Goal: Task Accomplishment & Management: Use online tool/utility

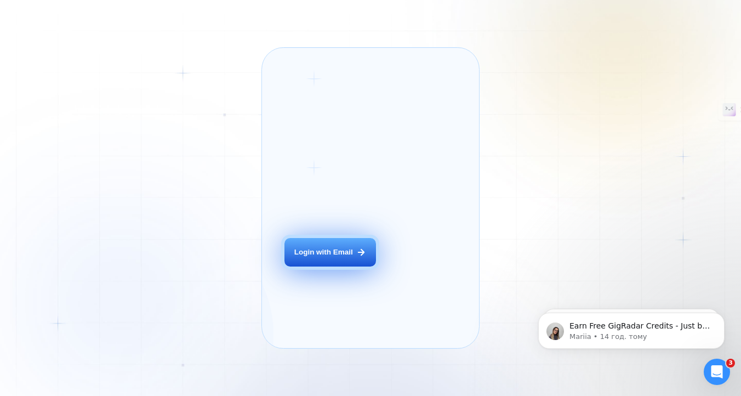
click at [339, 266] on button "Login with Email" at bounding box center [331, 252] width 92 height 29
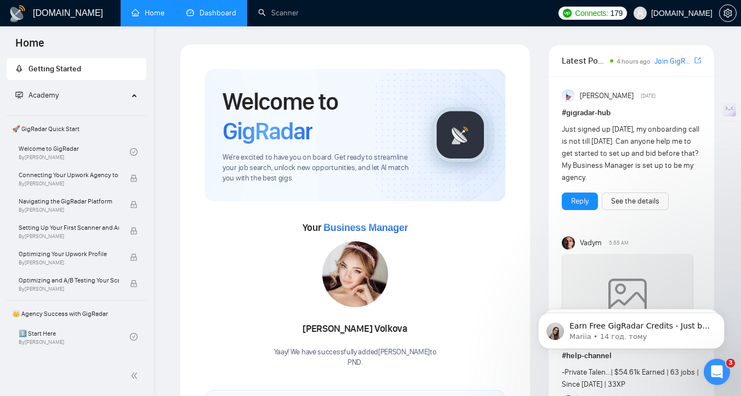
click at [198, 15] on link "Dashboard" at bounding box center [211, 12] width 50 height 9
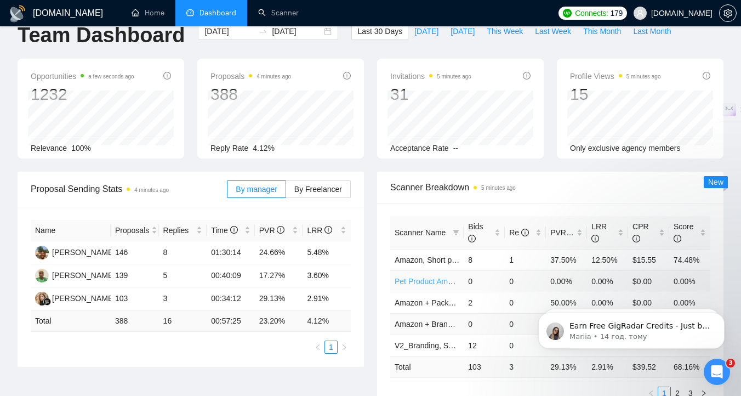
scroll to position [20, 0]
click at [25, 97] on div "Opportunities a few seconds ago 1232 2025-08-06 Relevant 51 Relevance 100%" at bounding box center [101, 110] width 167 height 100
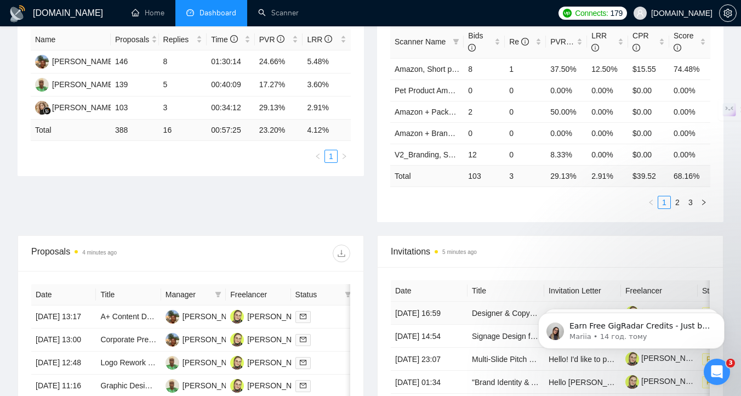
scroll to position [123, 0]
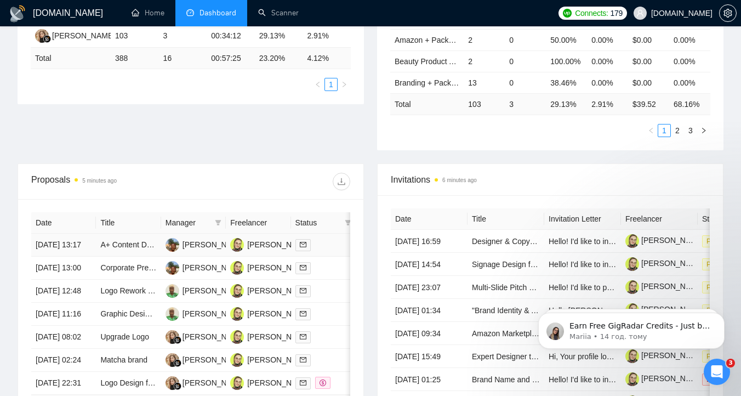
scroll to position [268, 0]
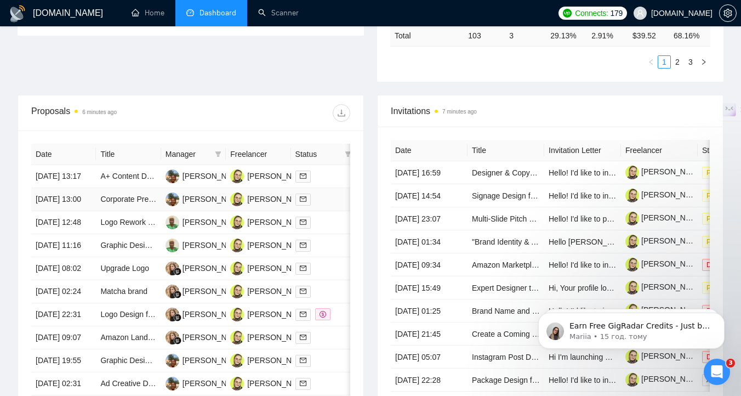
scroll to position [354, 0]
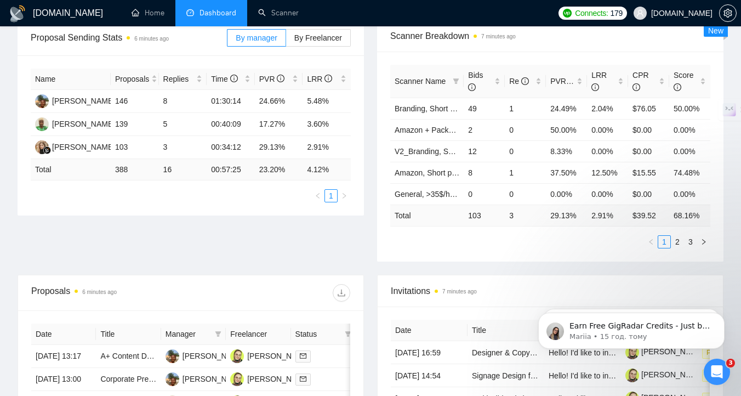
scroll to position [164, 0]
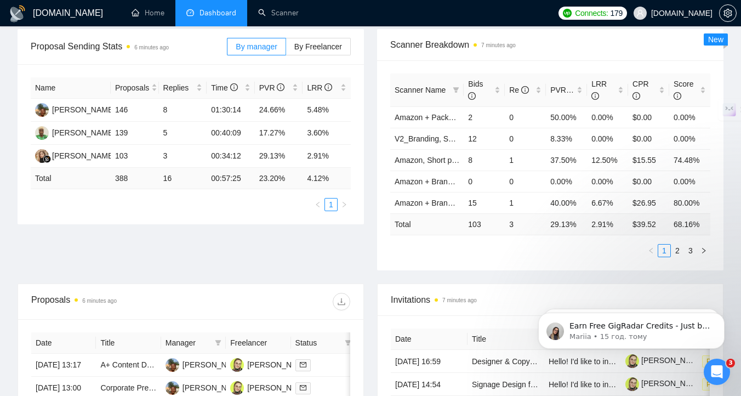
scroll to position [145, 0]
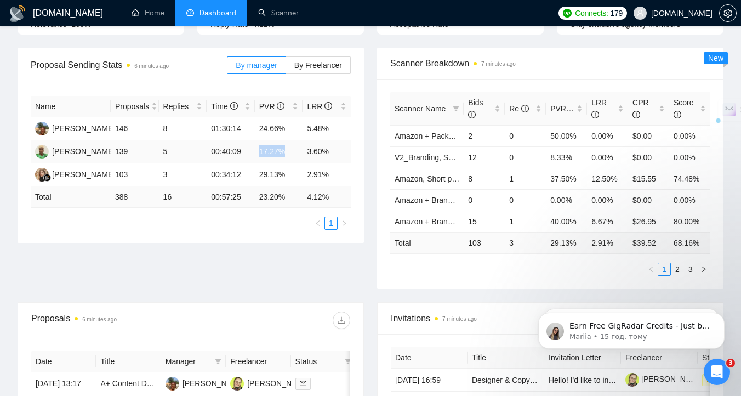
drag, startPoint x: 261, startPoint y: 150, endPoint x: 286, endPoint y: 149, distance: 24.7
click at [286, 149] on td "17.27%" at bounding box center [279, 151] width 48 height 23
drag, startPoint x: 332, startPoint y: 150, endPoint x: 308, endPoint y: 150, distance: 24.1
click at [308, 150] on td "3.60%" at bounding box center [327, 151] width 48 height 23
click at [370, 156] on div "Proposal Sending Stats 6 minutes ago By manager By Freelancer Name Proposals Re…" at bounding box center [191, 145] width 360 height 195
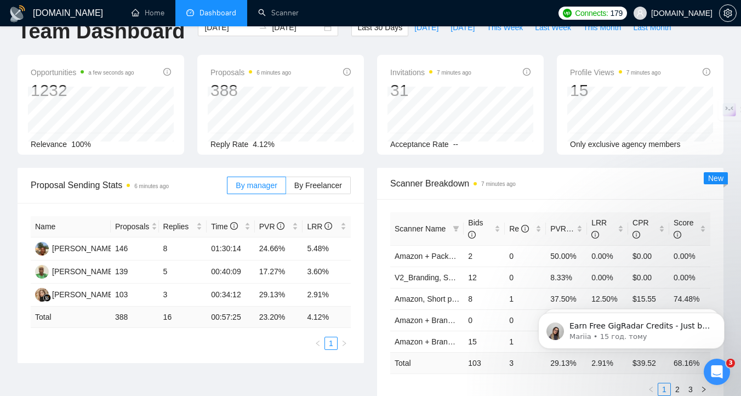
scroll to position [0, 0]
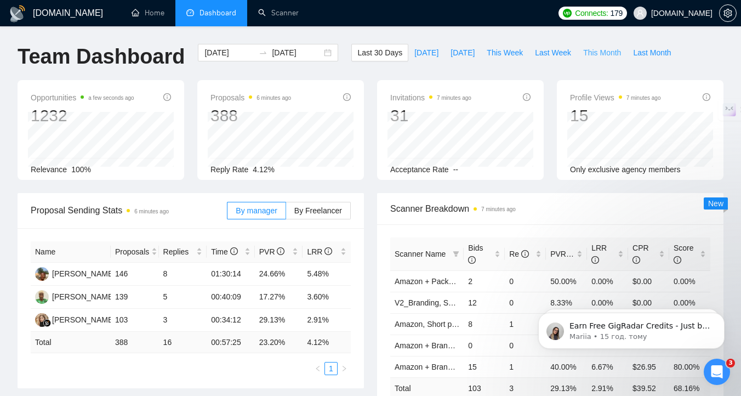
click at [606, 52] on span "This Month" at bounding box center [602, 53] width 38 height 12
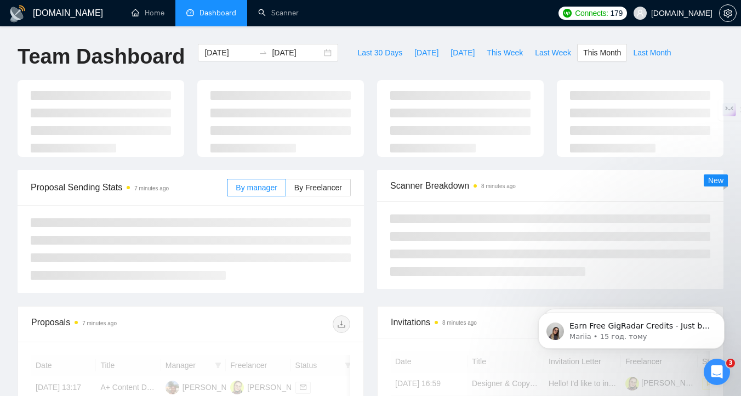
type input "[DATE]"
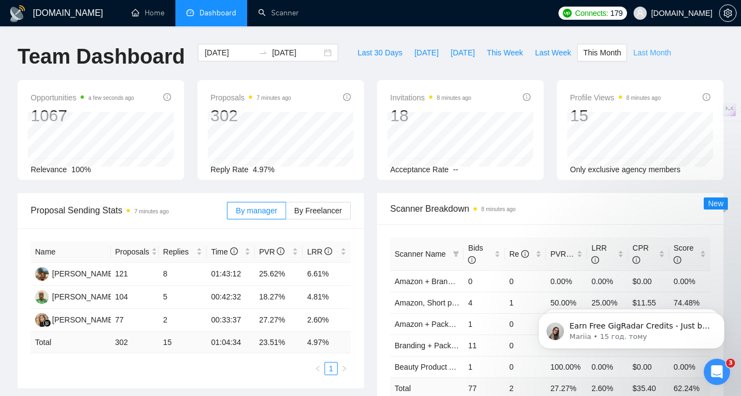
click at [643, 53] on span "Last Month" at bounding box center [652, 53] width 38 height 12
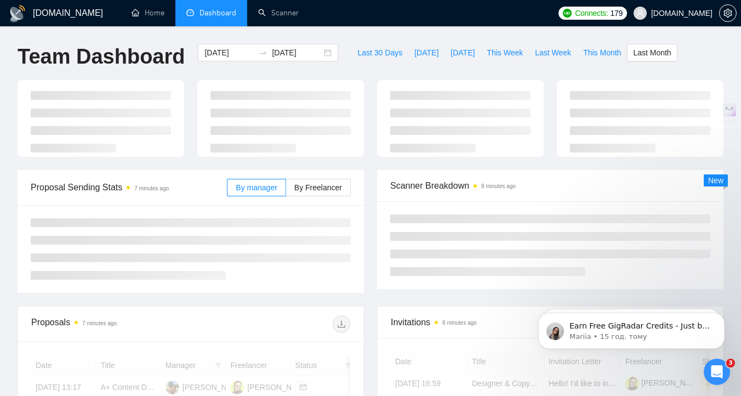
type input "2025-07-01"
type input "2025-07-31"
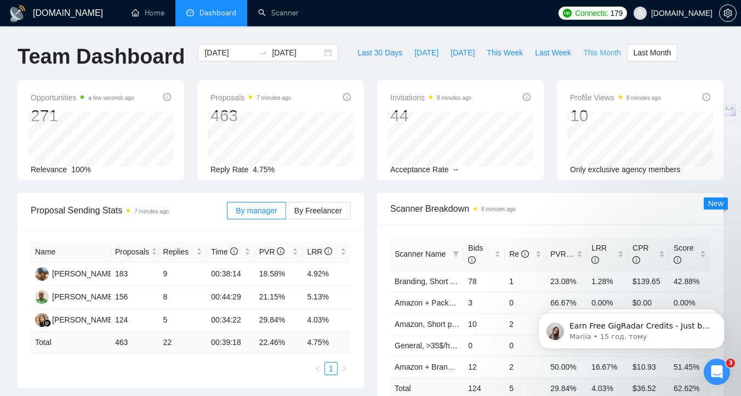
click at [601, 56] on span "This Month" at bounding box center [602, 53] width 38 height 12
type input "[DATE]"
click at [654, 52] on span "Last Month" at bounding box center [652, 53] width 38 height 12
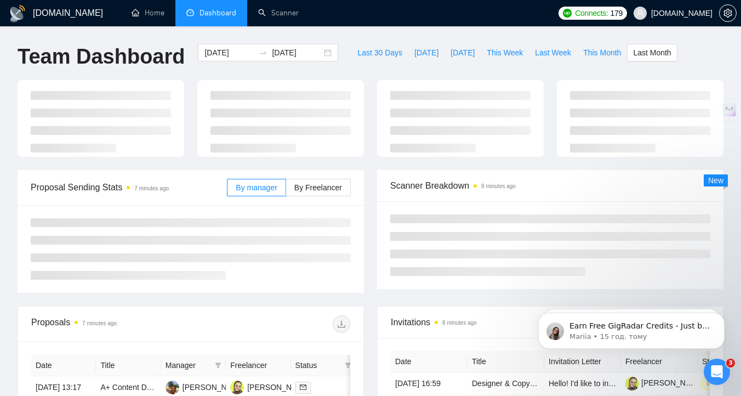
type input "2025-07-01"
type input "2025-07-31"
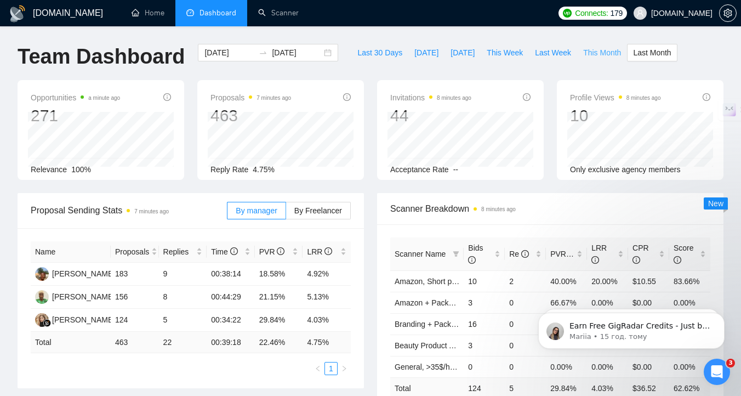
click at [588, 50] on span "This Month" at bounding box center [602, 53] width 38 height 12
type input "2025-08-01"
type input "2025-08-31"
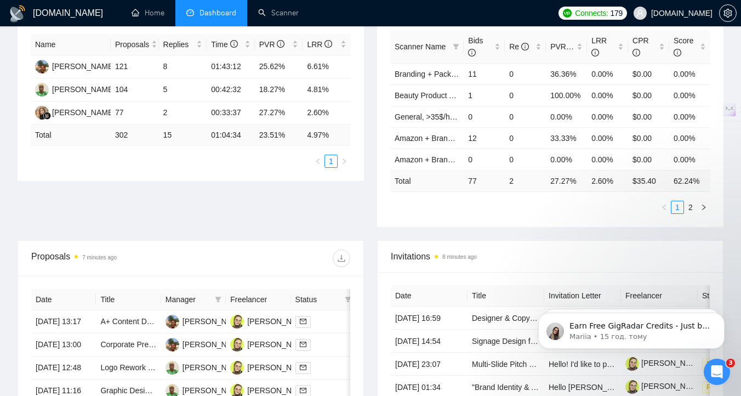
scroll to position [246, 0]
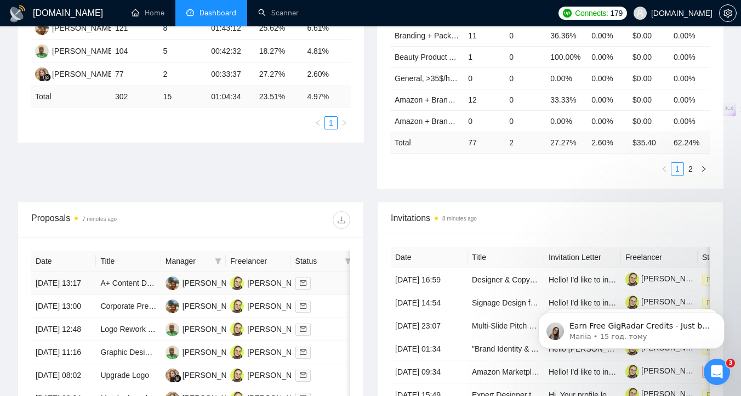
click at [323, 295] on td at bounding box center [323, 283] width 65 height 23
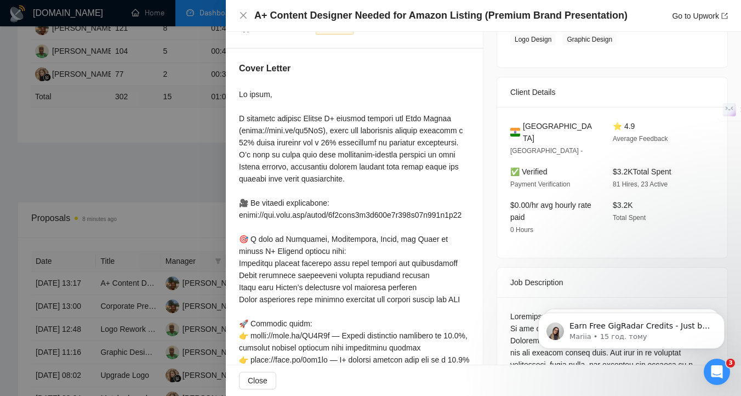
scroll to position [197, 0]
drag, startPoint x: 547, startPoint y: 122, endPoint x: 520, endPoint y: 124, distance: 26.9
click at [520, 124] on div "[GEOGRAPHIC_DATA]" at bounding box center [552, 131] width 85 height 24
click at [570, 121] on div "[GEOGRAPHIC_DATA]" at bounding box center [552, 131] width 85 height 24
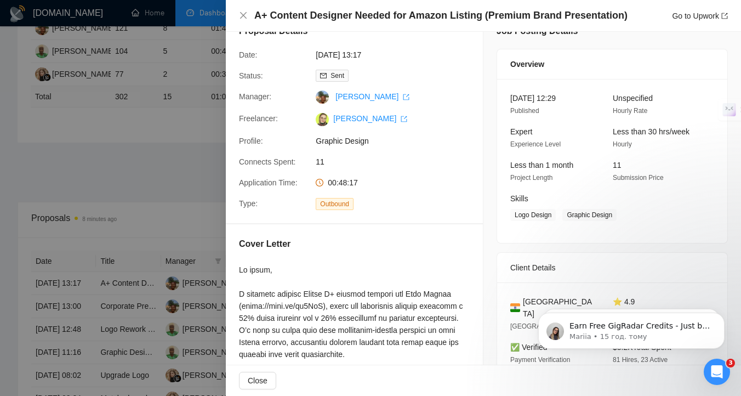
scroll to position [0, 0]
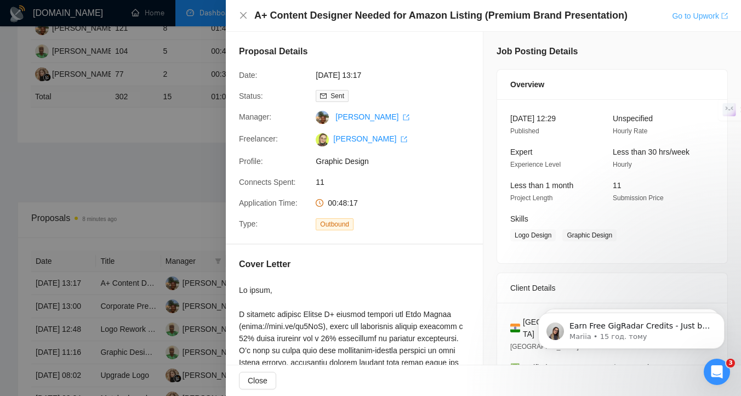
click at [703, 16] on link "Go to Upwork" at bounding box center [700, 16] width 56 height 9
click at [203, 176] on div at bounding box center [370, 198] width 741 height 396
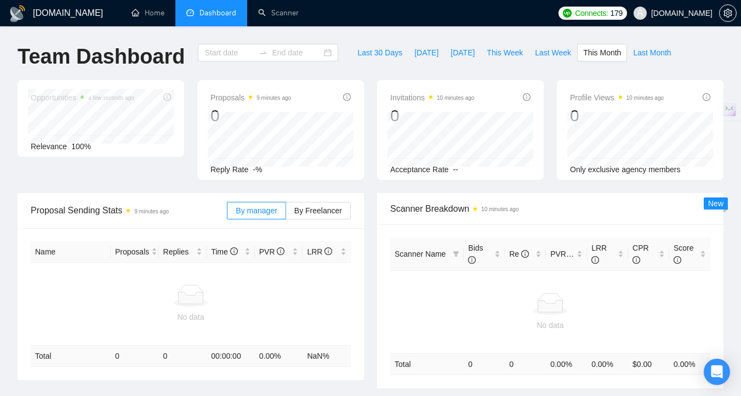
type input "[DATE]"
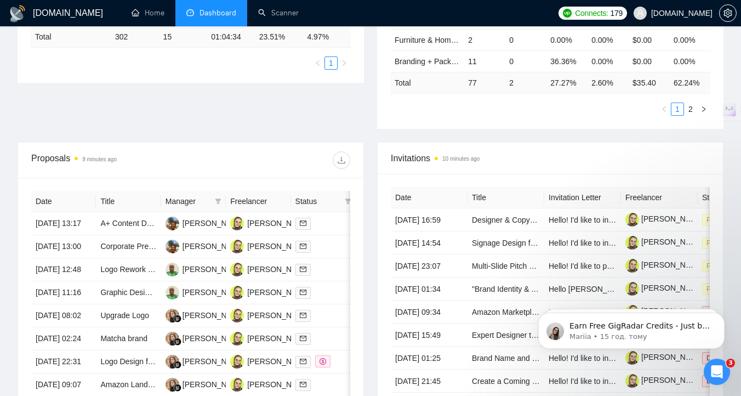
scroll to position [308, 0]
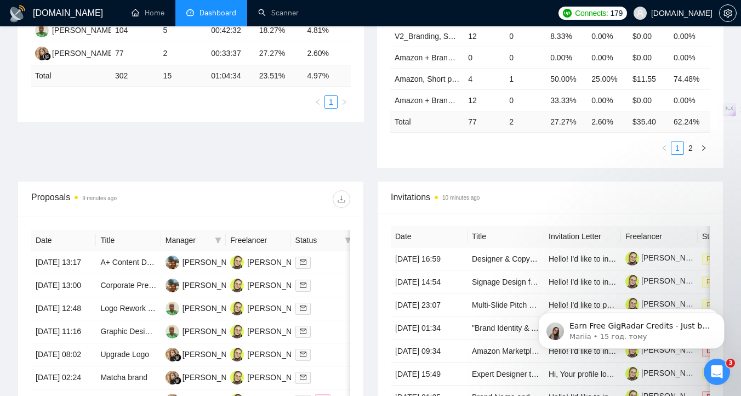
scroll to position [294, 0]
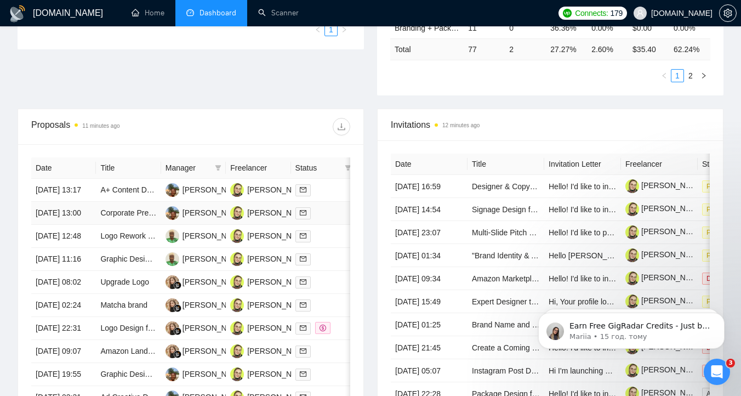
scroll to position [343, 0]
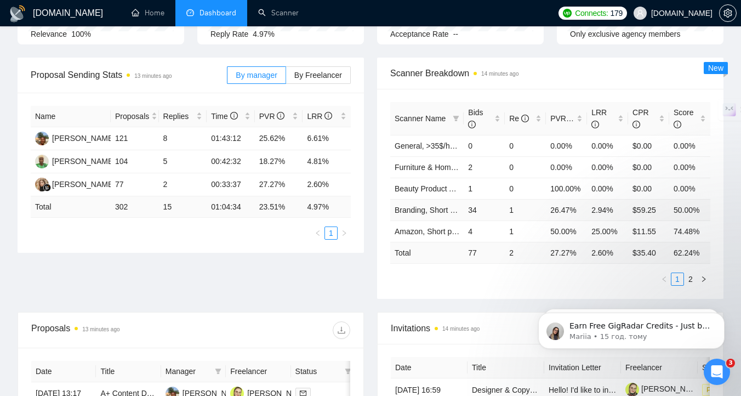
scroll to position [149, 0]
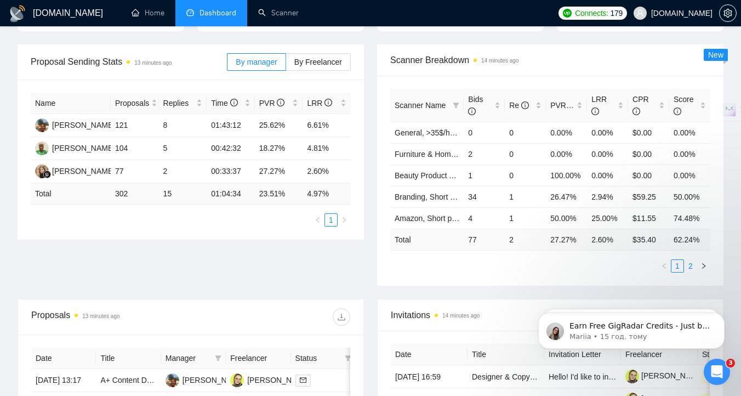
click at [692, 270] on link "2" at bounding box center [691, 266] width 12 height 12
click at [677, 266] on link "1" at bounding box center [678, 266] width 12 height 12
click at [685, 266] on link "2" at bounding box center [691, 266] width 12 height 12
click at [679, 266] on link "1" at bounding box center [678, 266] width 12 height 12
click at [258, 18] on link "Scanner" at bounding box center [278, 12] width 41 height 9
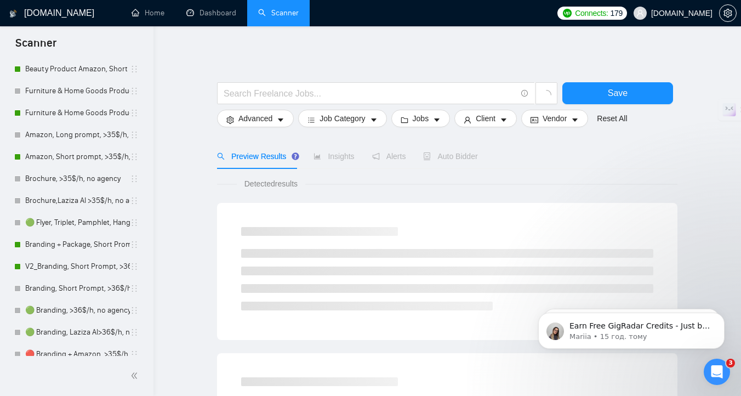
scroll to position [251, 0]
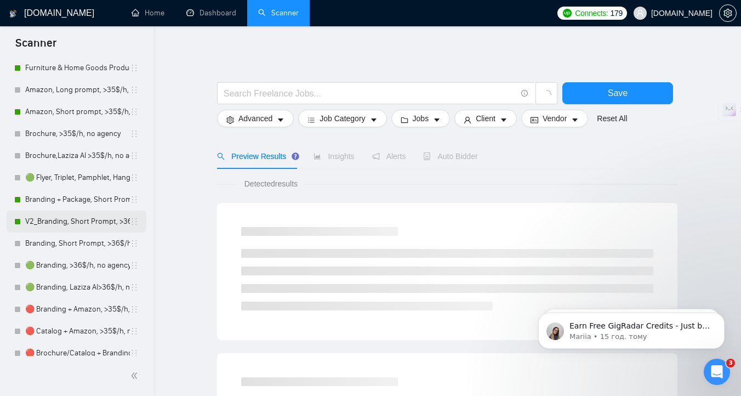
click at [77, 224] on link "V2_Branding, Short Prompt, >36$/h, no agency" at bounding box center [77, 222] width 105 height 22
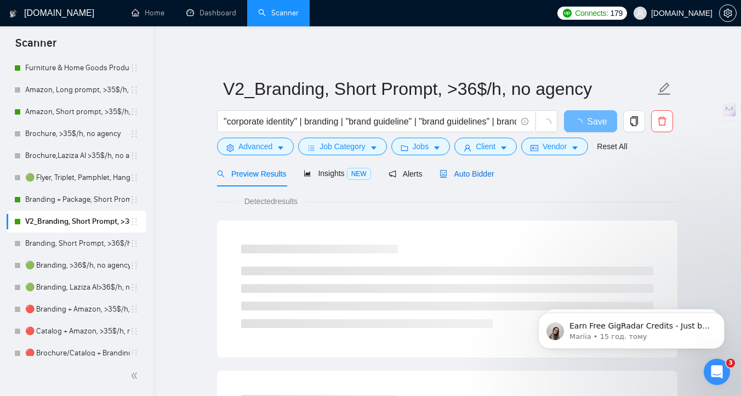
click at [485, 171] on span "Auto Bidder" at bounding box center [467, 173] width 54 height 9
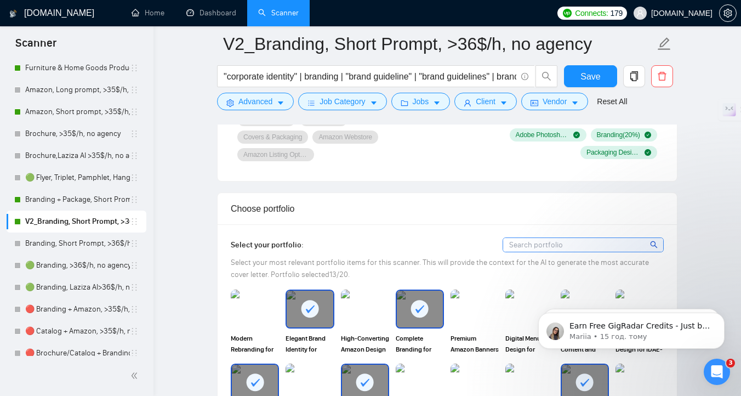
scroll to position [930, 0]
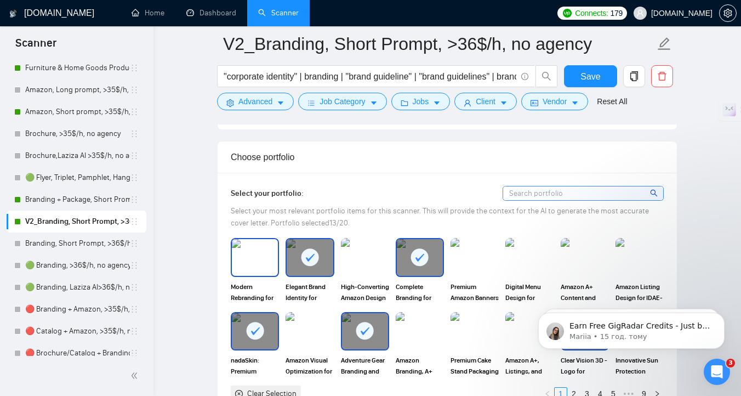
click at [261, 270] on img at bounding box center [255, 257] width 46 height 36
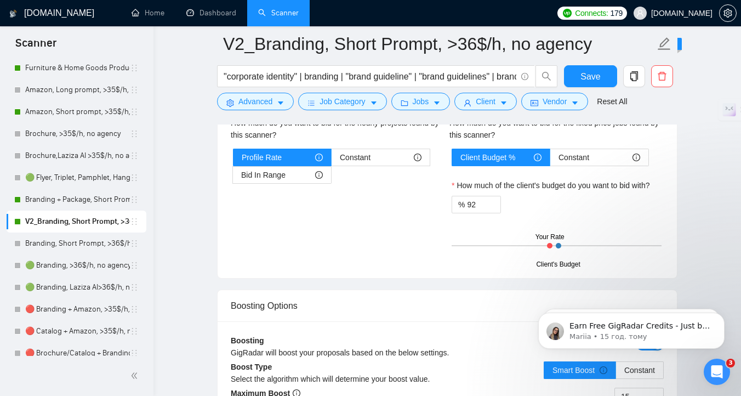
scroll to position [1919, 0]
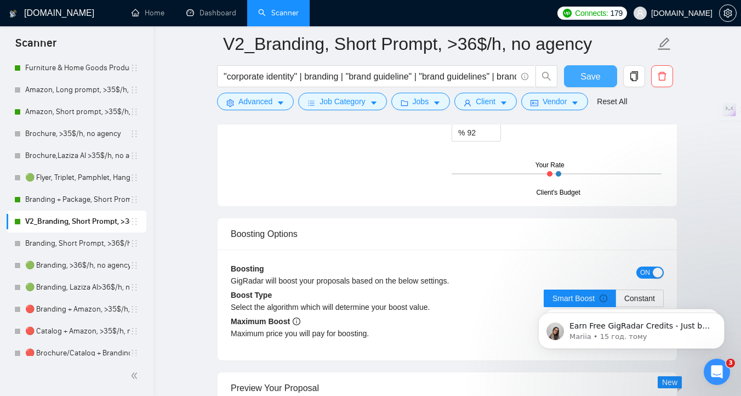
click at [598, 72] on span "Save" at bounding box center [591, 77] width 20 height 14
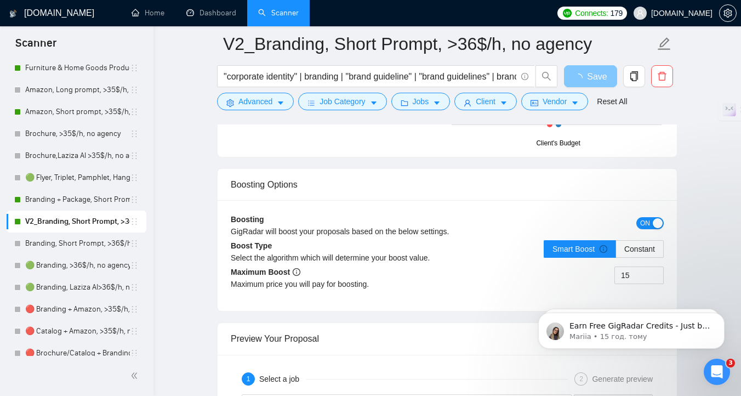
scroll to position [1984, 0]
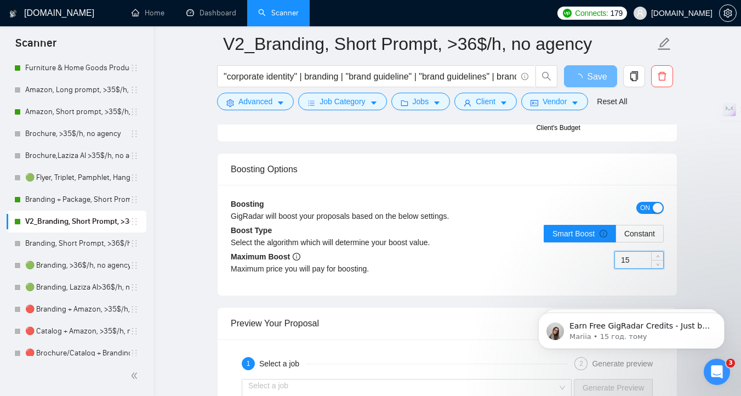
click at [628, 262] on input "15" at bounding box center [639, 260] width 48 height 16
type input "2"
click at [628, 259] on input "15" at bounding box center [639, 260] width 48 height 16
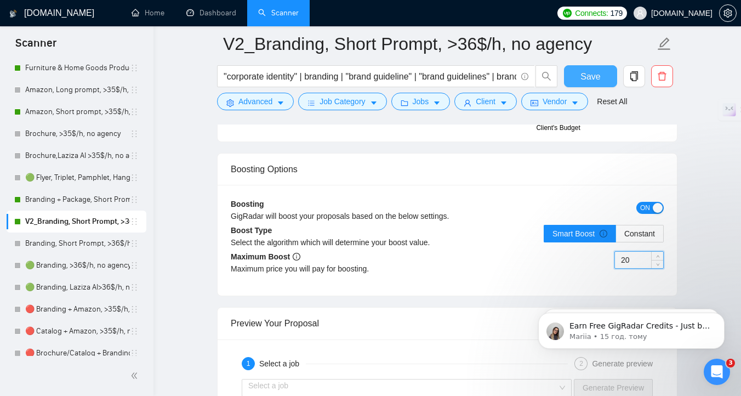
type input "20"
click at [588, 75] on span "Save" at bounding box center [591, 77] width 20 height 14
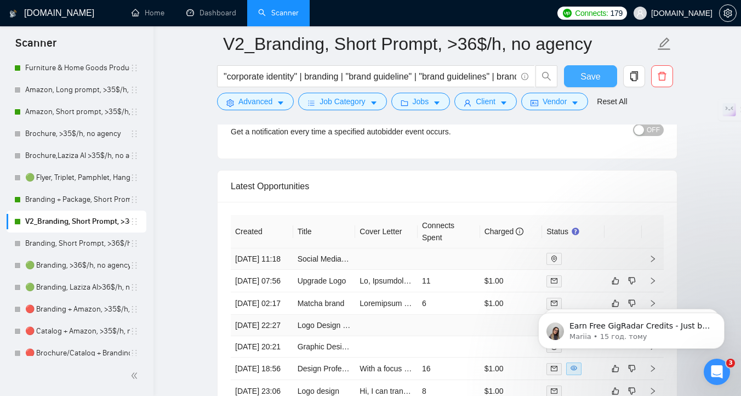
scroll to position [2840, 0]
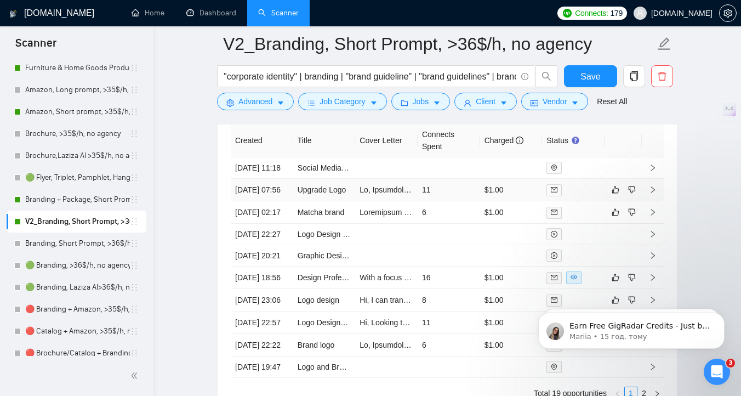
click at [452, 201] on td "11" at bounding box center [449, 190] width 62 height 22
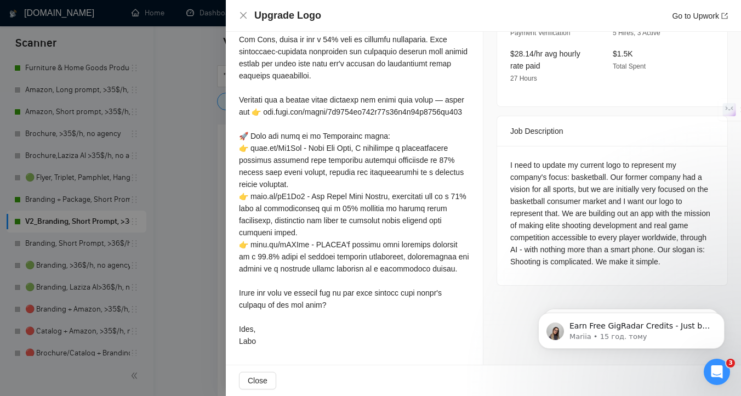
scroll to position [385, 0]
click at [164, 246] on div at bounding box center [370, 198] width 741 height 396
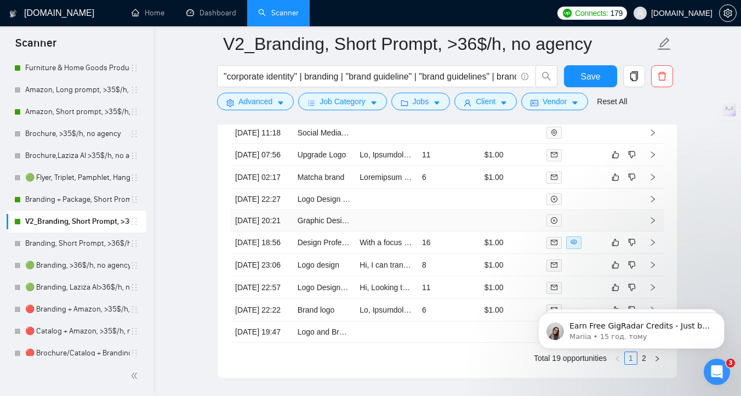
scroll to position [2886, 0]
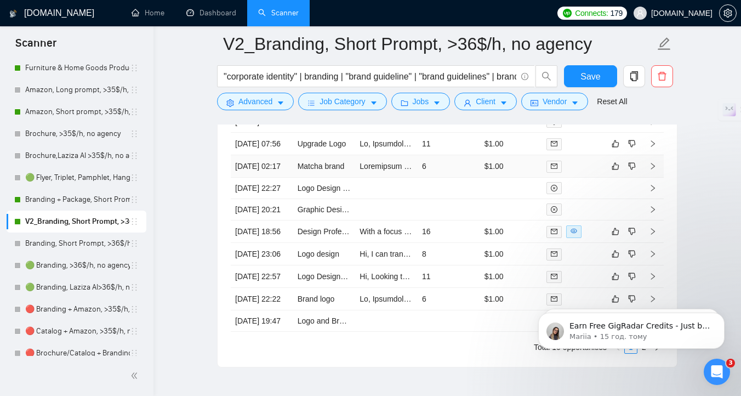
click at [353, 178] on td "Matcha brand" at bounding box center [324, 166] width 62 height 22
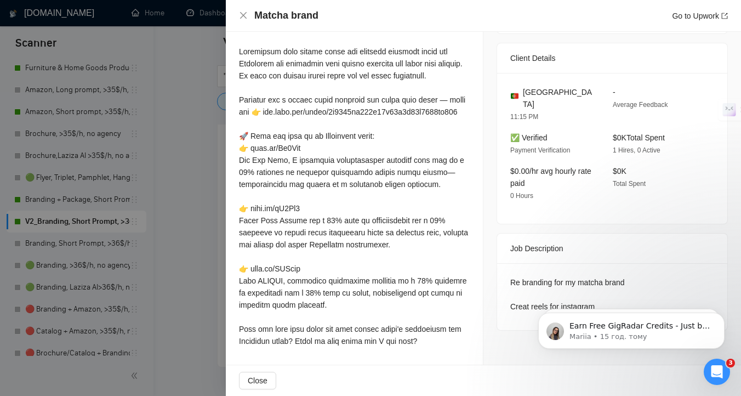
scroll to position [337, 0]
click at [172, 210] on div at bounding box center [370, 198] width 741 height 396
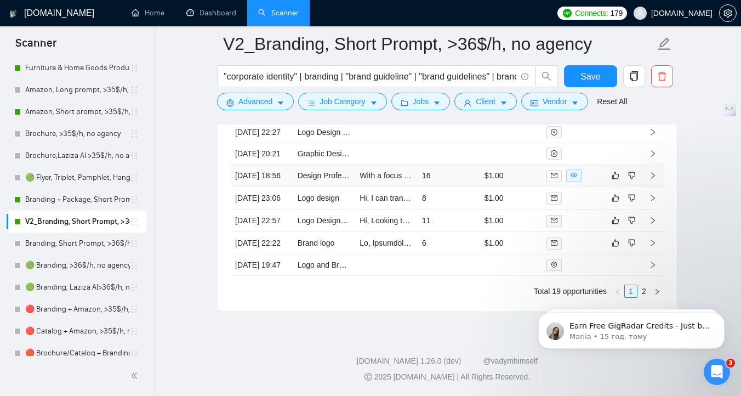
scroll to position [2984, 0]
click at [368, 187] on td "With a focus on professional, classy design for engineering firms, I create pam…" at bounding box center [386, 175] width 62 height 22
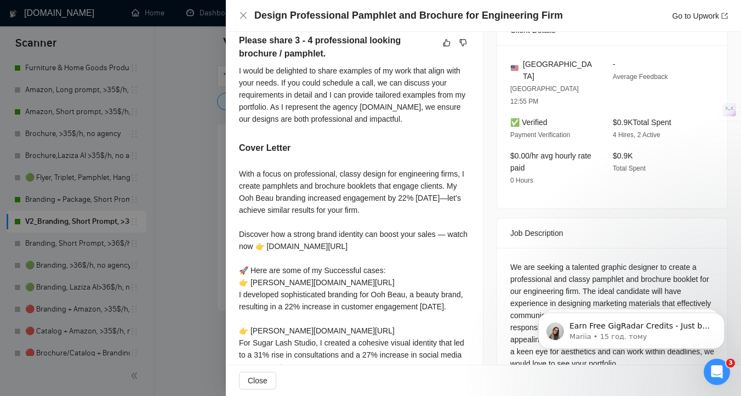
scroll to position [282, 0]
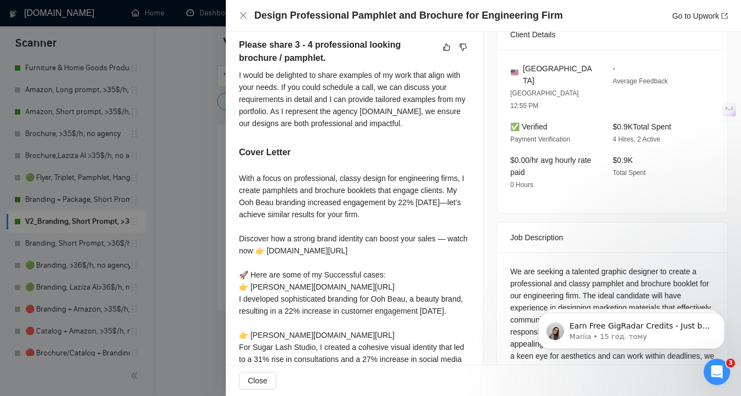
click at [93, 149] on div at bounding box center [370, 198] width 741 height 396
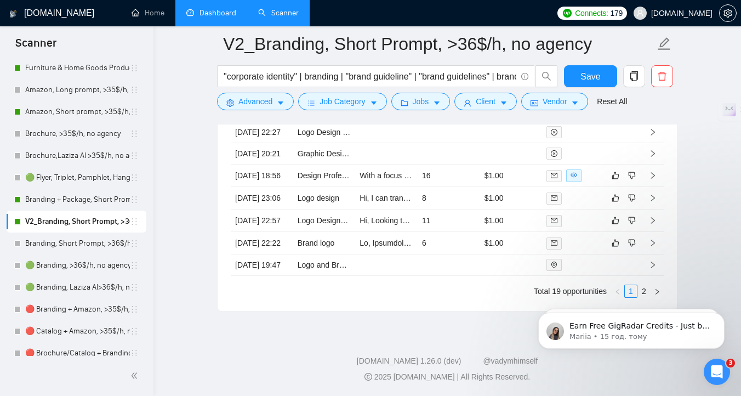
click at [196, 16] on link "Dashboard" at bounding box center [211, 12] width 50 height 9
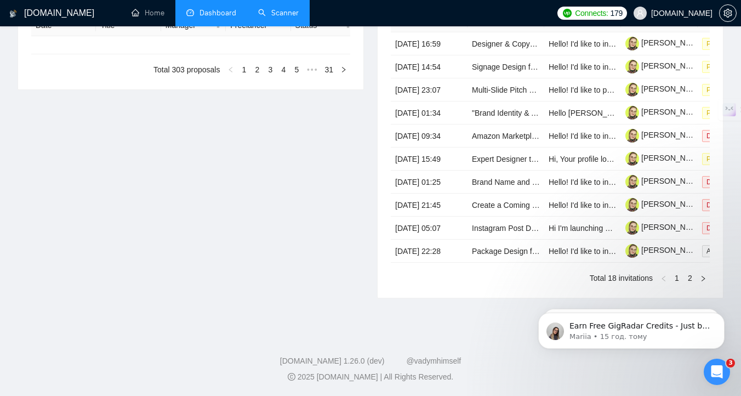
type input "2025-07-26"
type input "2025-08-25"
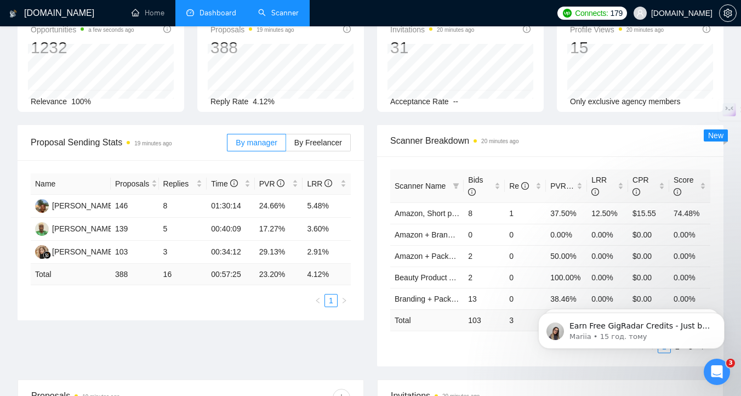
scroll to position [86, 0]
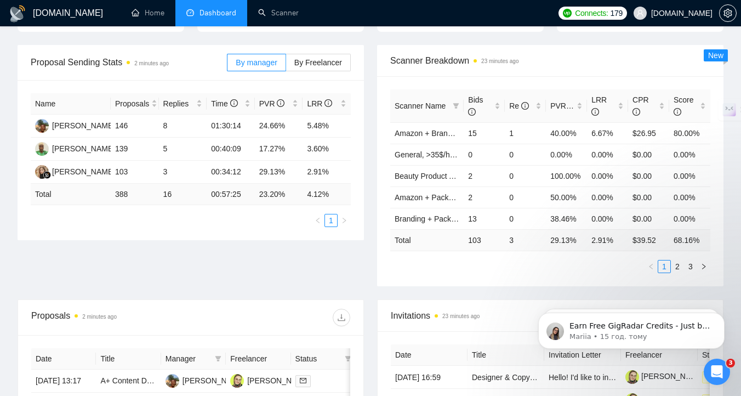
scroll to position [50, 0]
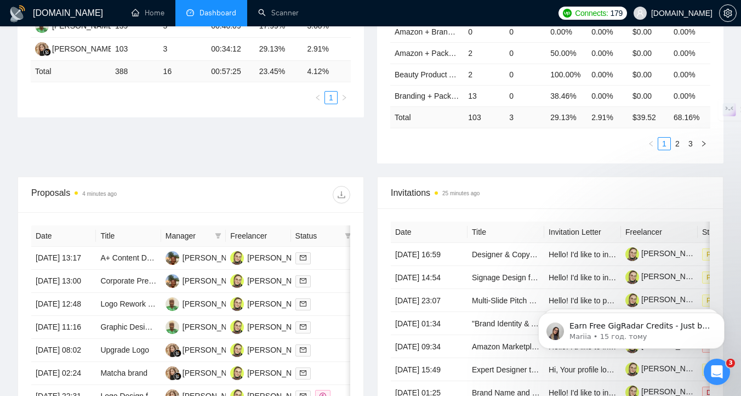
scroll to position [271, 0]
click at [204, 232] on span "Manager" at bounding box center [188, 235] width 45 height 12
click at [218, 236] on icon "filter" at bounding box center [218, 235] width 7 height 7
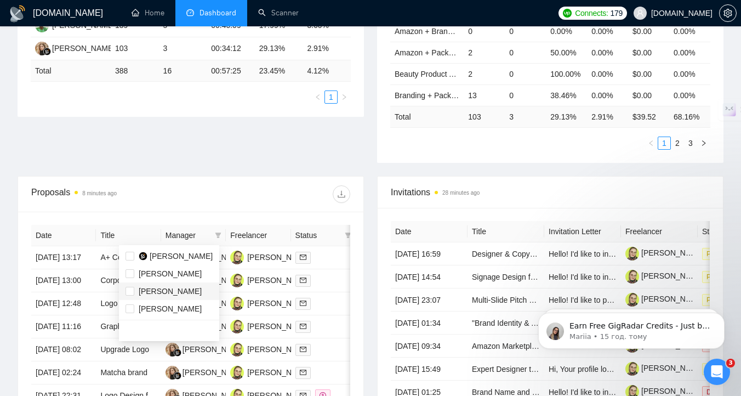
click at [184, 295] on div "[PERSON_NAME]" at bounding box center [170, 291] width 63 height 12
checkbox input "true"
click at [257, 179] on div "Proposals 8 minutes ago" at bounding box center [190, 194] width 319 height 35
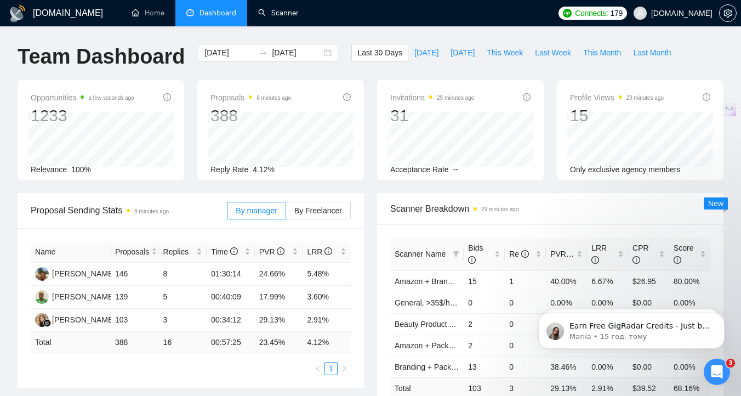
click at [279, 18] on link "Scanner" at bounding box center [278, 12] width 41 height 9
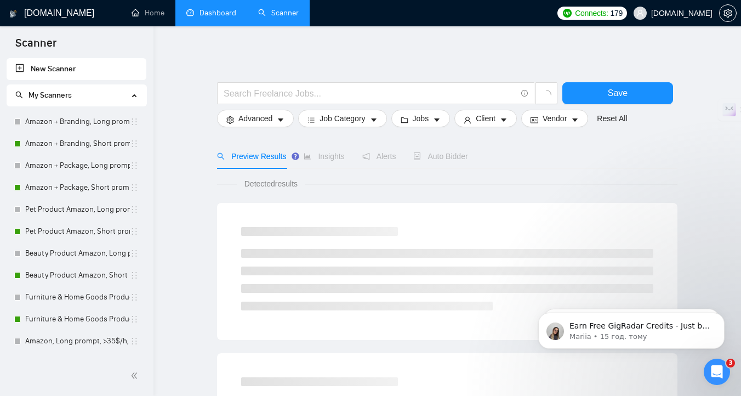
click at [217, 18] on link "Dashboard" at bounding box center [211, 12] width 50 height 9
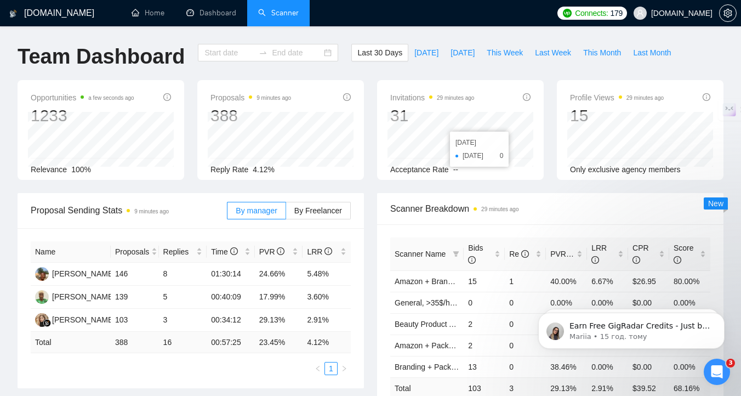
type input "[DATE]"
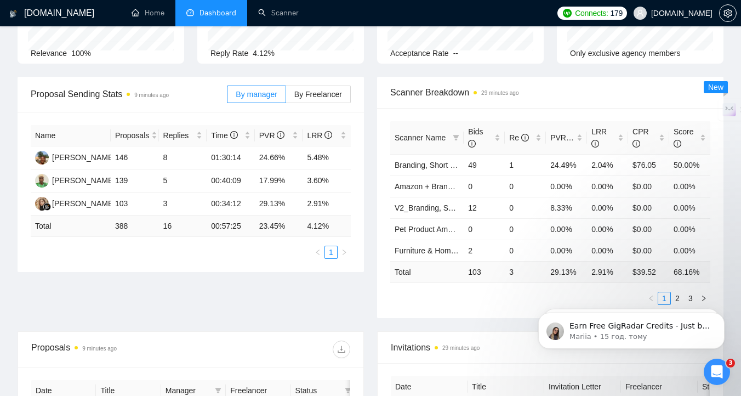
scroll to position [115, 0]
click at [672, 299] on body "Earn Free GigRadar Credits - Just by Sharing Your Story! 💬 Want more credits fo…" at bounding box center [631, 328] width 211 height 68
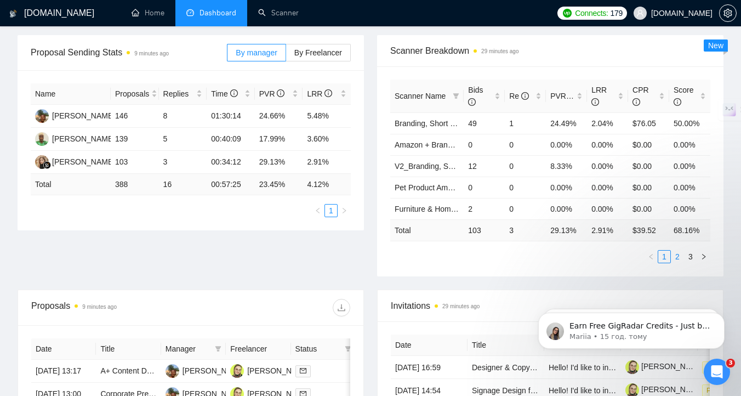
click at [679, 257] on link "2" at bounding box center [678, 257] width 12 height 12
click at [690, 258] on link "3" at bounding box center [691, 257] width 12 height 12
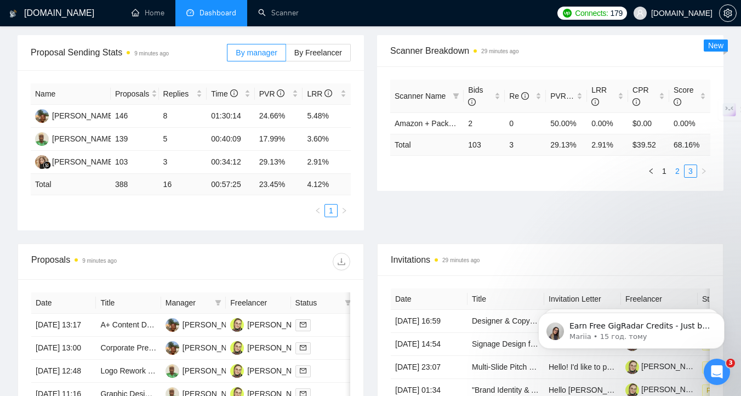
click at [675, 173] on link "2" at bounding box center [678, 171] width 12 height 12
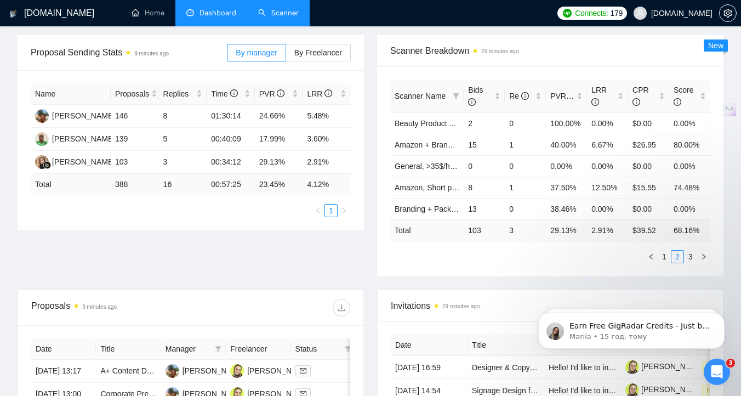
click at [265, 17] on link "Scanner" at bounding box center [278, 12] width 41 height 9
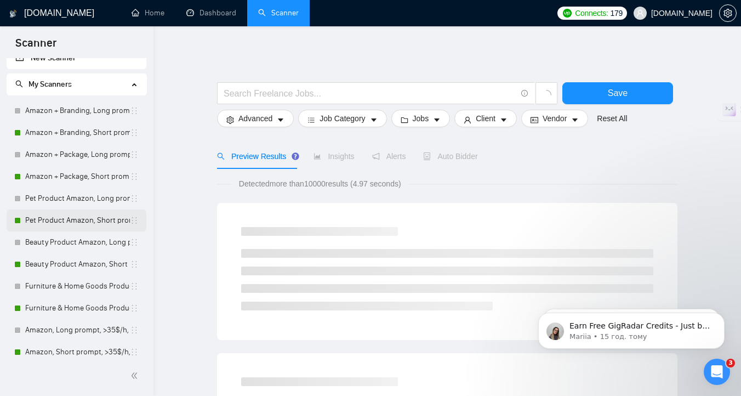
scroll to position [5, 0]
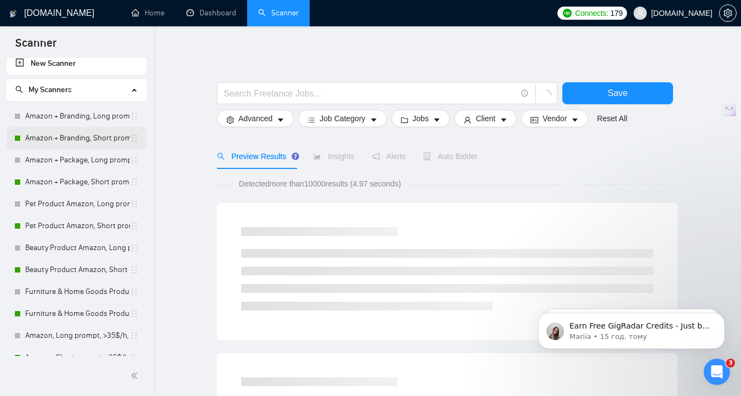
click at [103, 139] on link "Amazon + Branding, Short prompt, >35$/h, no agency" at bounding box center [77, 138] width 105 height 22
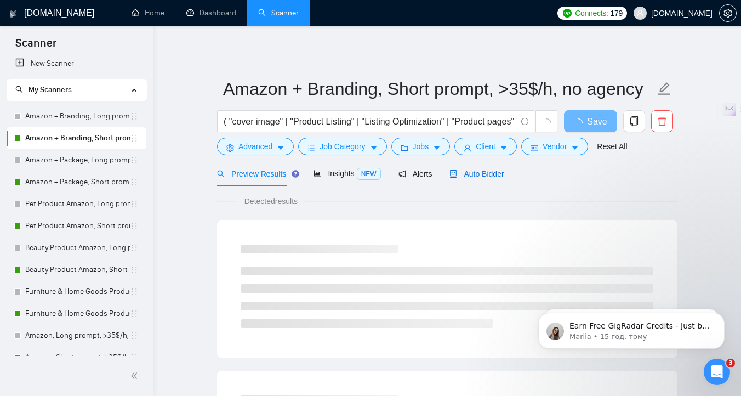
click at [479, 178] on div "Auto Bidder" at bounding box center [477, 174] width 54 height 12
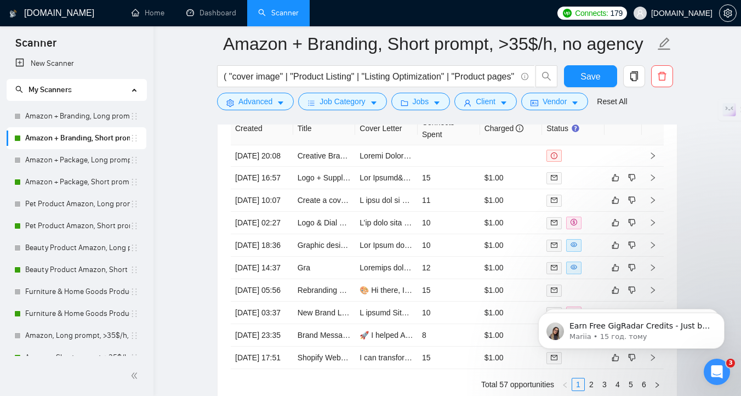
scroll to position [2881, 0]
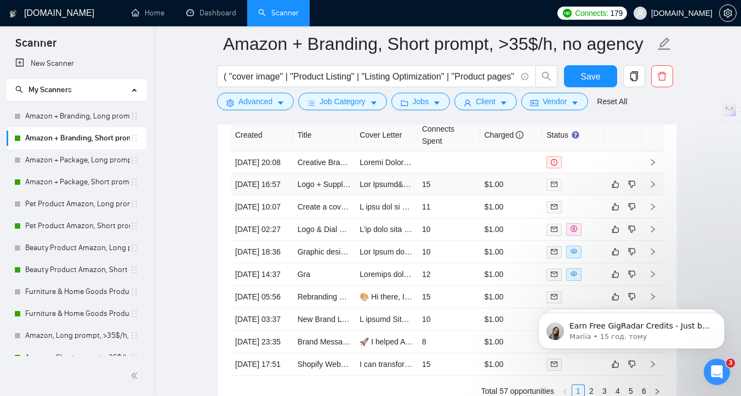
click at [416, 196] on td at bounding box center [386, 184] width 62 height 22
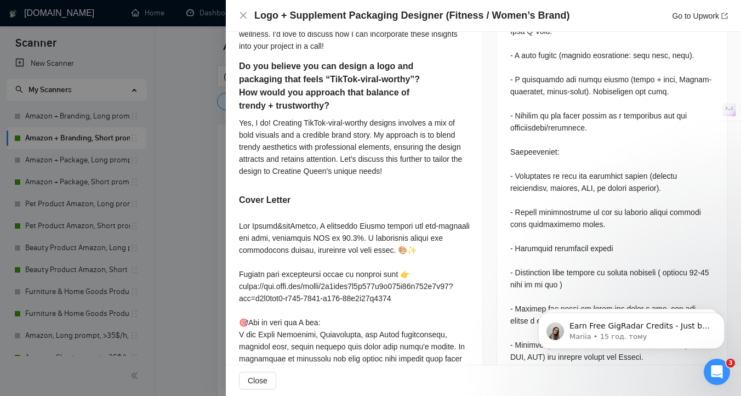
scroll to position [611, 0]
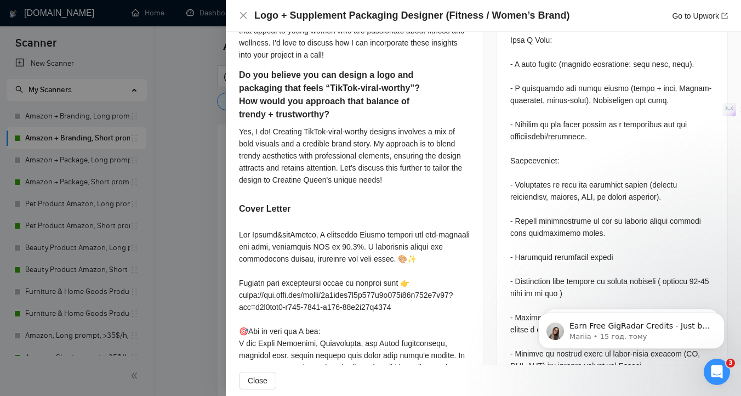
click at [213, 230] on div at bounding box center [370, 198] width 741 height 396
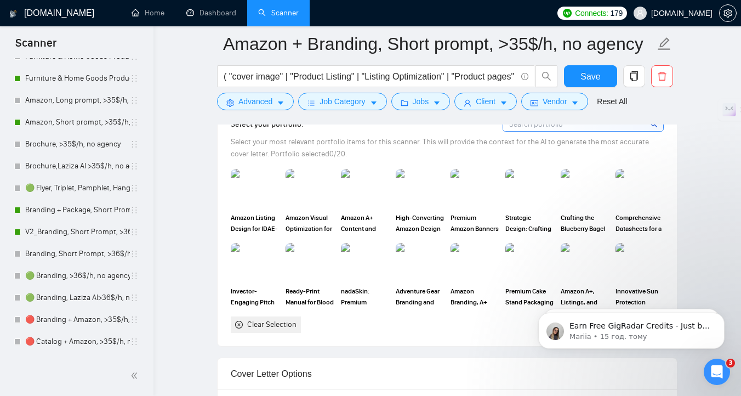
scroll to position [1025, 0]
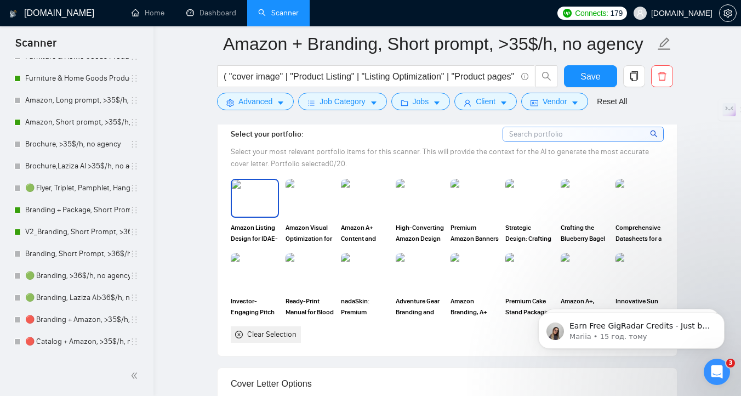
click at [262, 206] on img at bounding box center [255, 198] width 46 height 36
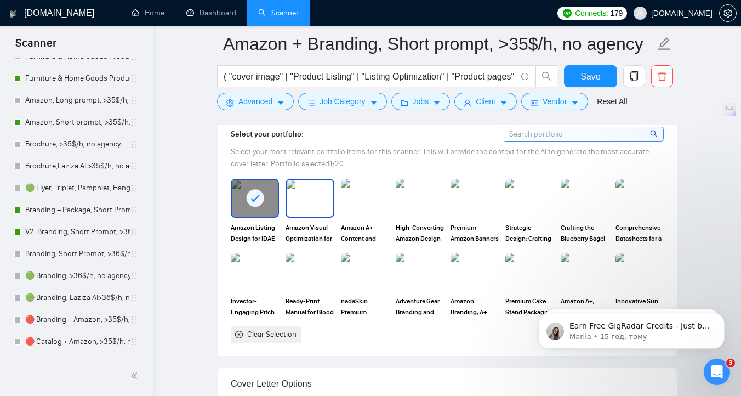
click at [303, 206] on img at bounding box center [310, 198] width 46 height 36
click at [357, 211] on img at bounding box center [365, 198] width 46 height 36
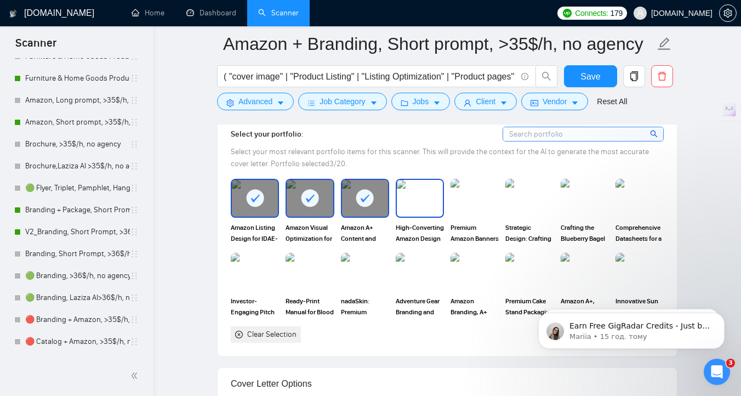
click at [411, 209] on img at bounding box center [420, 198] width 46 height 36
click at [477, 211] on img at bounding box center [475, 198] width 46 height 36
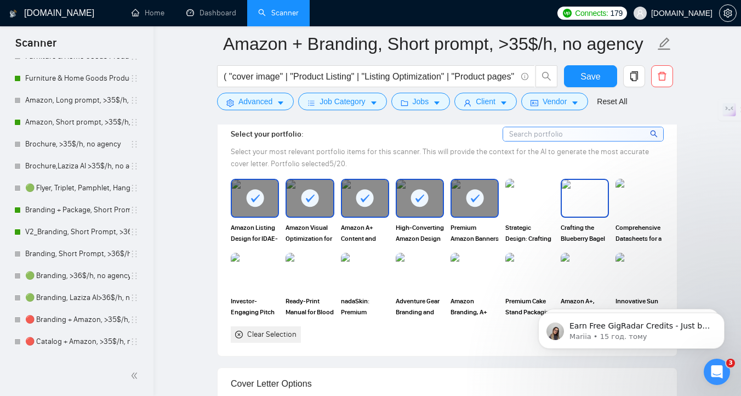
click at [577, 212] on img at bounding box center [585, 198] width 46 height 36
click at [362, 287] on img at bounding box center [365, 272] width 46 height 36
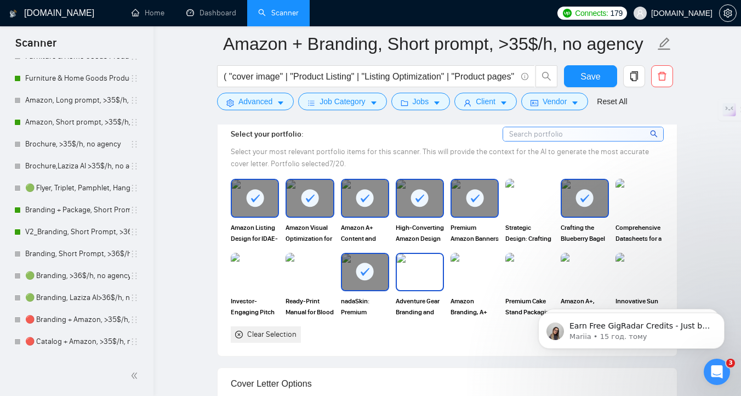
click at [437, 287] on img at bounding box center [420, 272] width 46 height 36
click at [471, 287] on img at bounding box center [475, 272] width 46 height 36
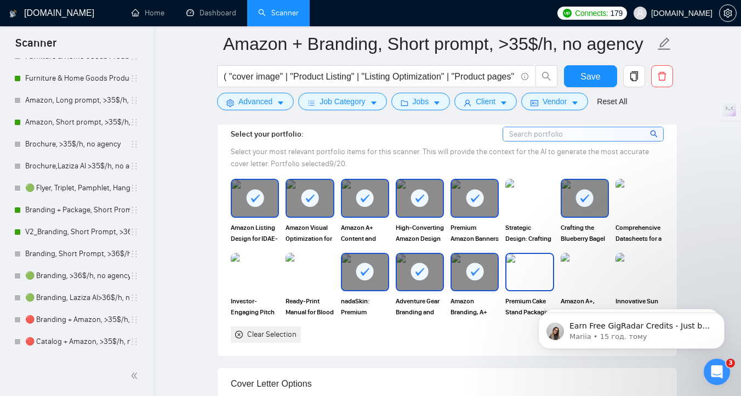
click at [526, 287] on img at bounding box center [530, 272] width 46 height 36
click at [577, 275] on img at bounding box center [585, 272] width 46 height 36
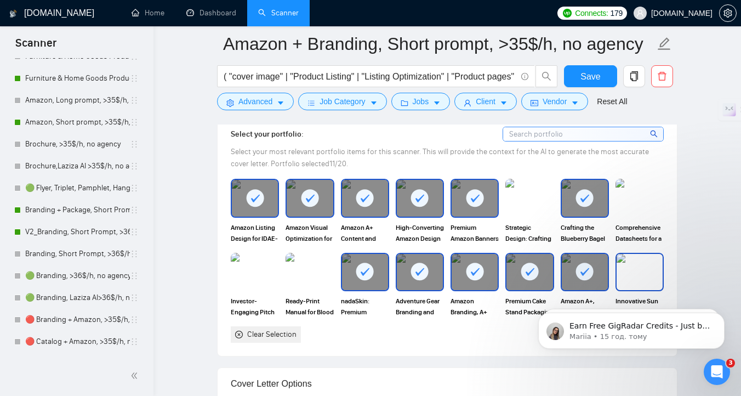
click at [635, 275] on img at bounding box center [640, 272] width 46 height 36
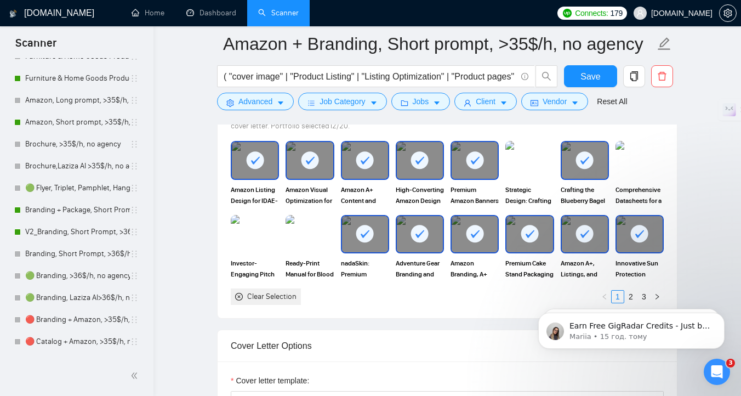
scroll to position [1064, 0]
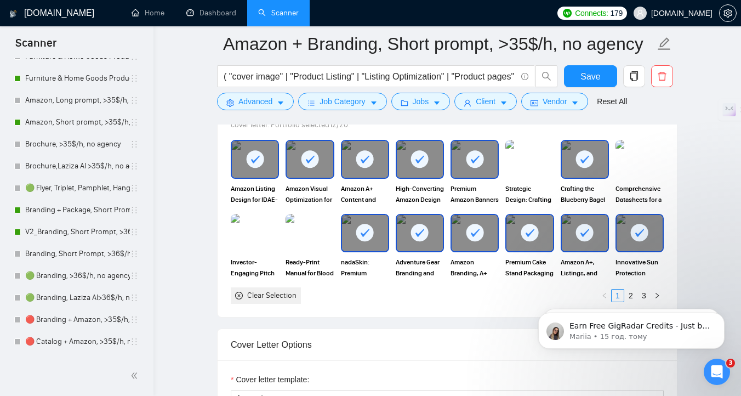
click at [624, 294] on body "Earn Free GigRadar Credits - Just by Sharing Your Story! 💬 Want more credits fo…" at bounding box center [631, 328] width 211 height 68
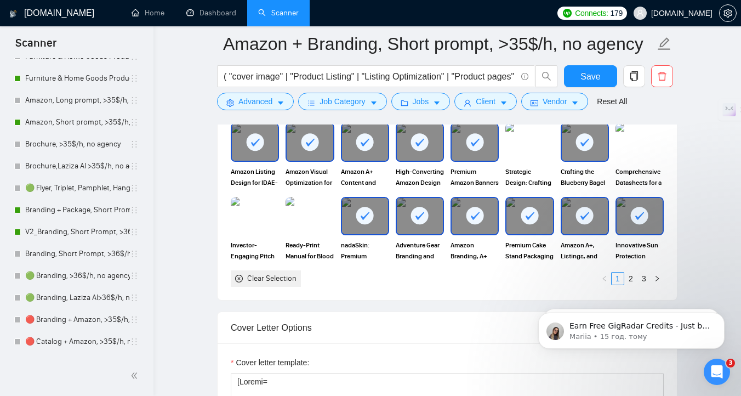
scroll to position [1084, 0]
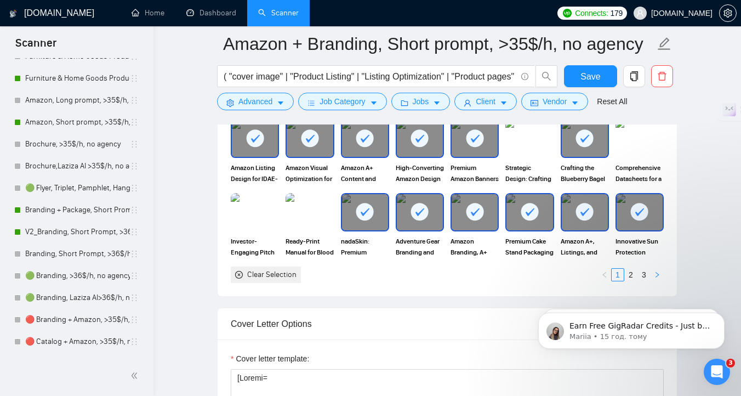
click at [656, 274] on icon "right" at bounding box center [657, 274] width 7 height 7
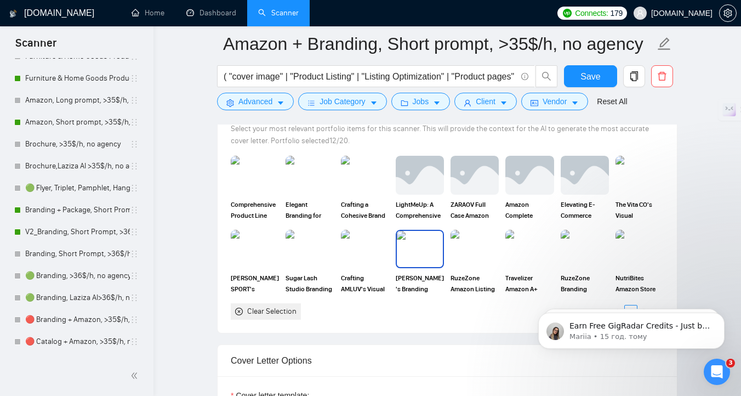
scroll to position [1045, 0]
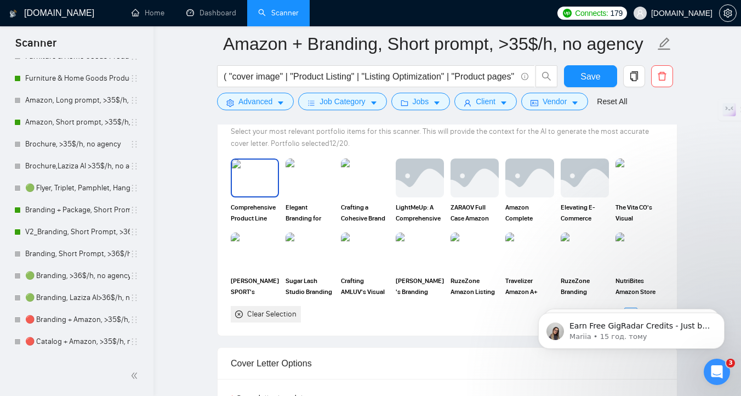
click at [249, 182] on img at bounding box center [255, 178] width 46 height 36
click at [302, 182] on img at bounding box center [310, 178] width 46 height 36
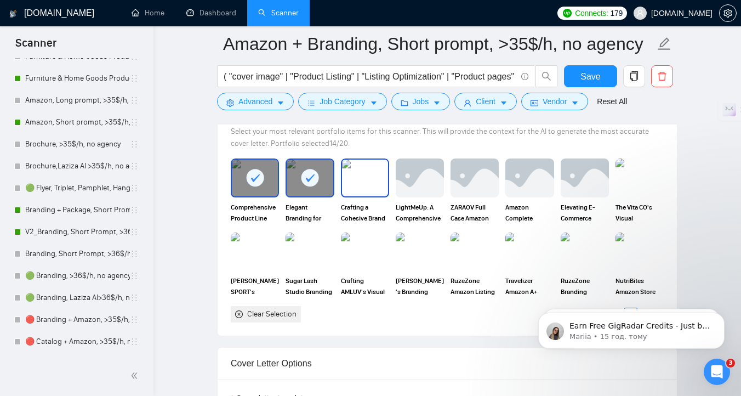
click at [356, 182] on img at bounding box center [365, 178] width 46 height 36
click at [413, 189] on img at bounding box center [420, 178] width 46 height 36
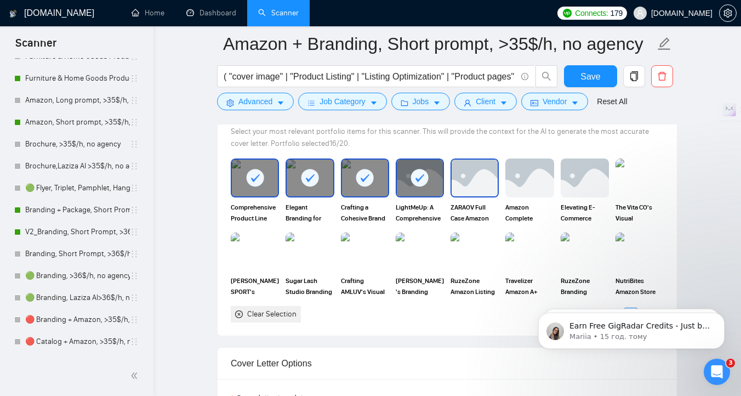
click at [464, 189] on img at bounding box center [475, 178] width 46 height 36
click at [511, 189] on img at bounding box center [530, 178] width 46 height 36
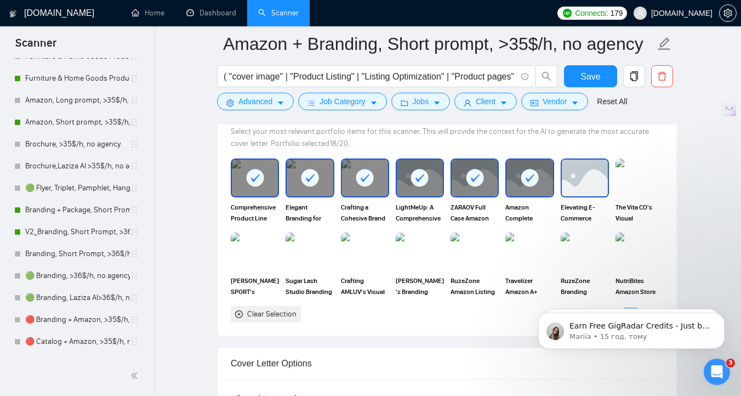
click at [568, 192] on img at bounding box center [585, 178] width 46 height 36
click at [617, 192] on img at bounding box center [640, 178] width 46 height 36
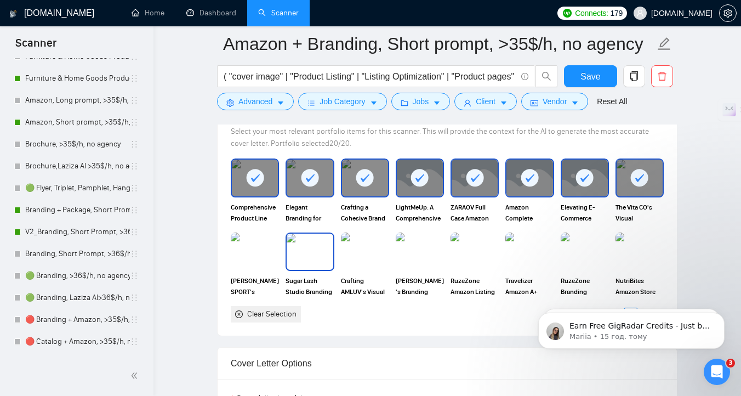
click at [314, 277] on span "Sugar Lash Studio Branding" at bounding box center [310, 286] width 48 height 22
click at [358, 277] on span "Crafting AMLUV's Visual Identity" at bounding box center [365, 286] width 48 height 22
click at [312, 265] on img at bounding box center [310, 252] width 46 height 36
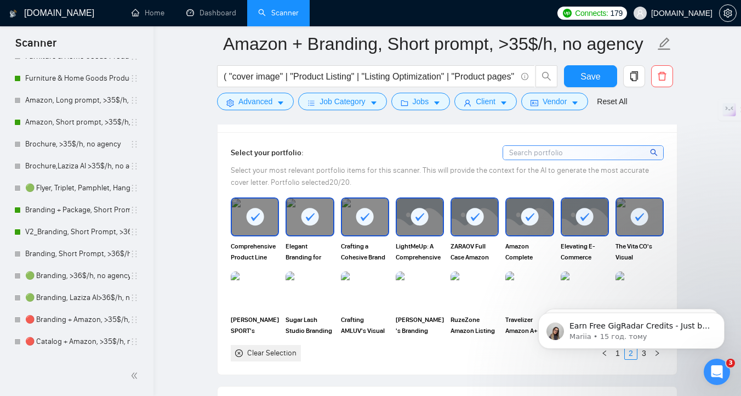
scroll to position [1005, 0]
click at [590, 78] on span "Save" at bounding box center [591, 77] width 20 height 14
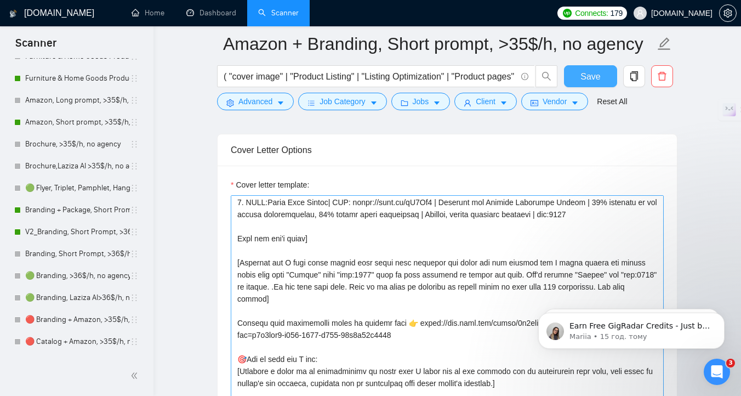
scroll to position [271, 0]
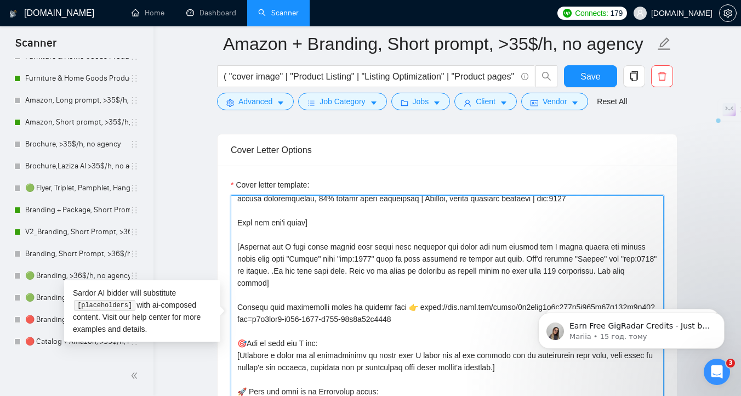
drag, startPoint x: 421, startPoint y: 306, endPoint x: 237, endPoint y: 306, distance: 183.7
click at [237, 306] on textarea "Cover letter template:" at bounding box center [447, 318] width 433 height 247
paste textarea "Discover how a strong brand identity can boost your sales — watch now 👉"
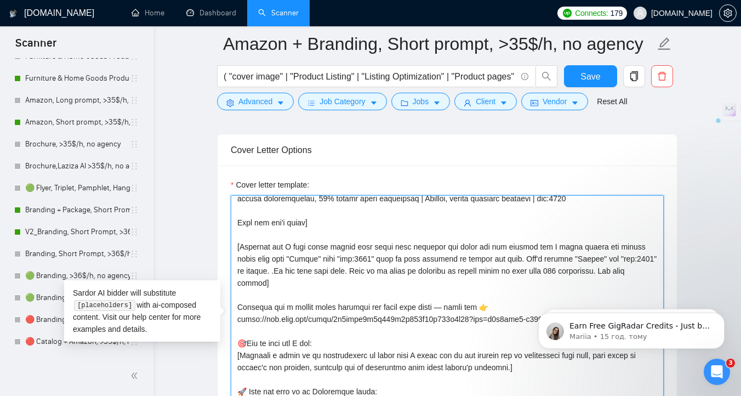
drag, startPoint x: 264, startPoint y: 320, endPoint x: 232, endPoint y: 319, distance: 31.3
click at [233, 319] on textarea "Cover letter template:" at bounding box center [447, 318] width 433 height 247
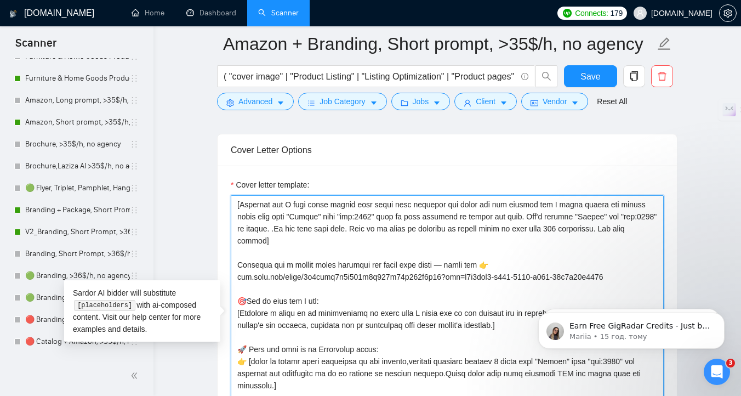
scroll to position [338, 0]
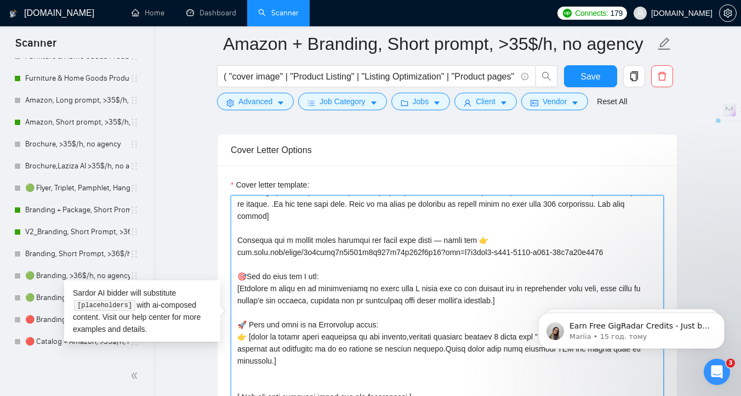
drag, startPoint x: 462, startPoint y: 252, endPoint x: 638, endPoint y: 246, distance: 176.1
click at [638, 246] on textarea "Cover letter template:" at bounding box center [447, 318] width 433 height 247
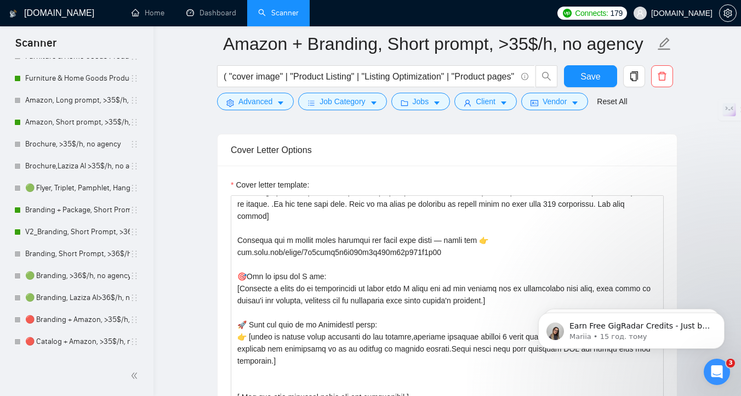
drag, startPoint x: 528, startPoint y: 299, endPoint x: 254, endPoint y: 283, distance: 274.6
click html "Earn Free GigRadar Credits - Just by Sharing Your Story! 💬 Want more credits fo…"
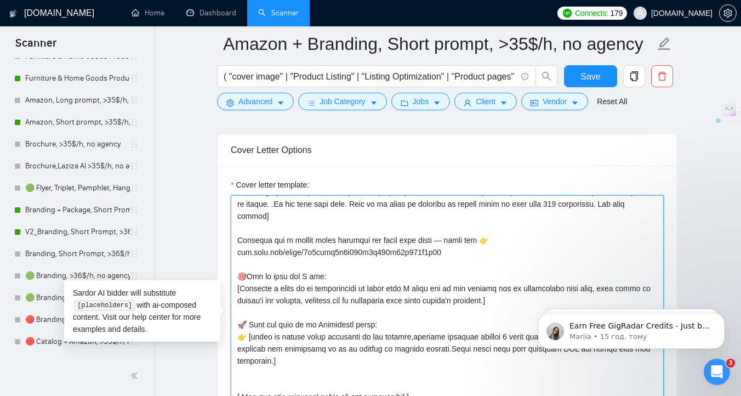
drag, startPoint x: 759, startPoint y: 565, endPoint x: 530, endPoint y: 299, distance: 351.0
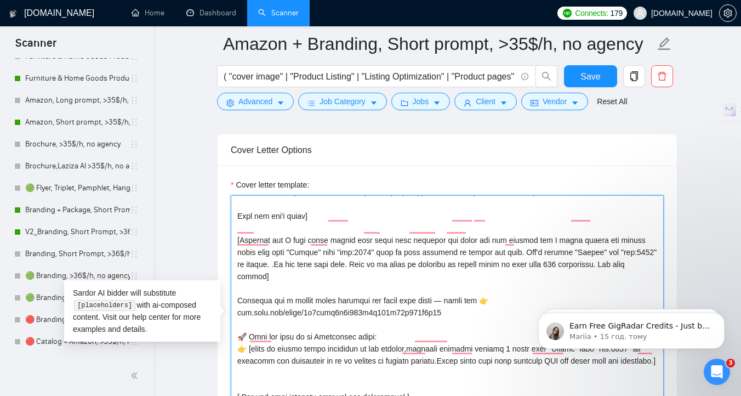
scroll to position [289, 0]
drag, startPoint x: 467, startPoint y: 302, endPoint x: 231, endPoint y: 299, distance: 235.2
click at [231, 299] on textarea "Cover letter template:" at bounding box center [447, 318] width 433 height 247
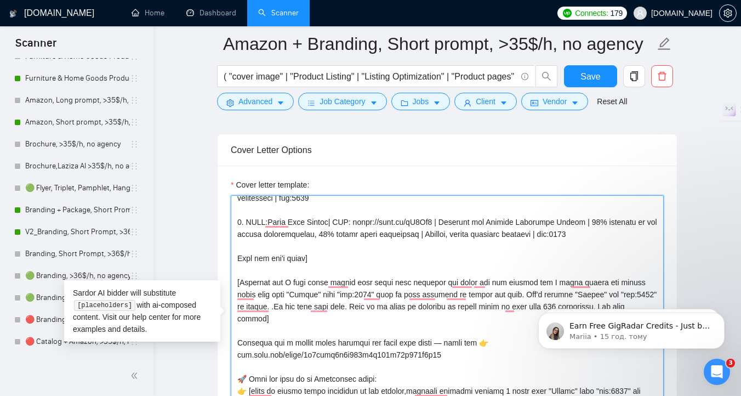
scroll to position [0, 0]
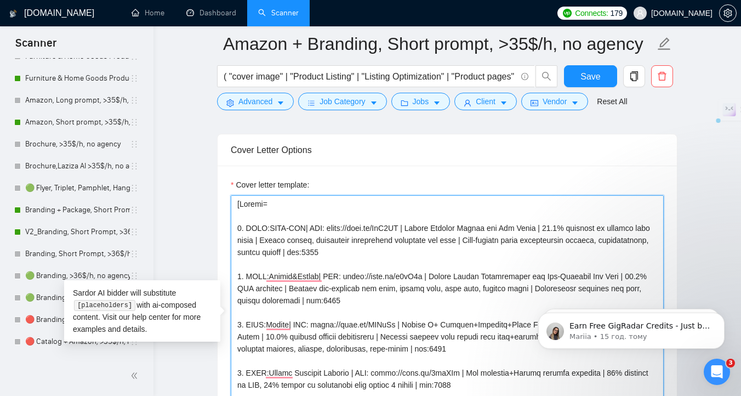
drag, startPoint x: 354, startPoint y: 228, endPoint x: 329, endPoint y: 228, distance: 24.1
click at [329, 228] on textarea "Cover letter template:" at bounding box center [447, 318] width 433 height 247
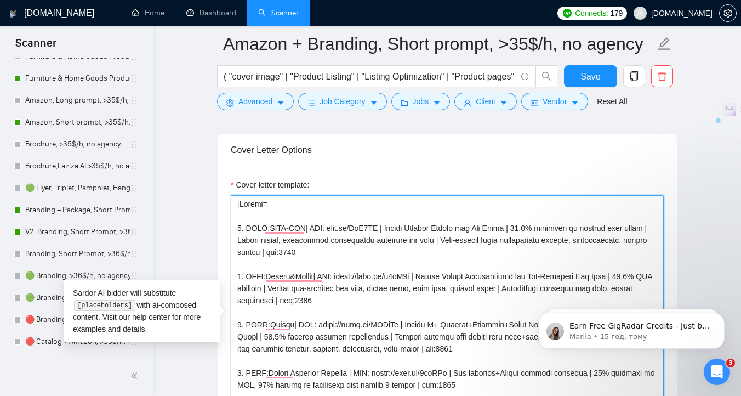
drag, startPoint x: 371, startPoint y: 277, endPoint x: 347, endPoint y: 277, distance: 24.1
click at [347, 277] on textarea "Cover letter template:" at bounding box center [447, 318] width 433 height 247
drag, startPoint x: 339, startPoint y: 325, endPoint x: 316, endPoint y: 325, distance: 23.0
click at [316, 325] on textarea "Cover letter template:" at bounding box center [447, 318] width 433 height 247
drag, startPoint x: 416, startPoint y: 373, endPoint x: 388, endPoint y: 372, distance: 28.0
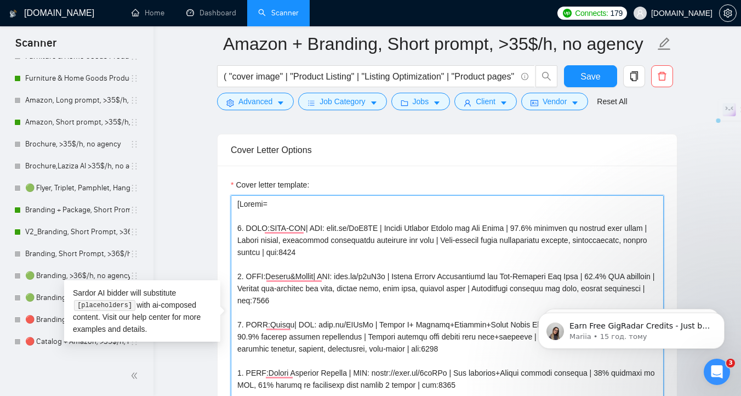
click at [390, 373] on textarea "Cover letter template:" at bounding box center [447, 318] width 433 height 247
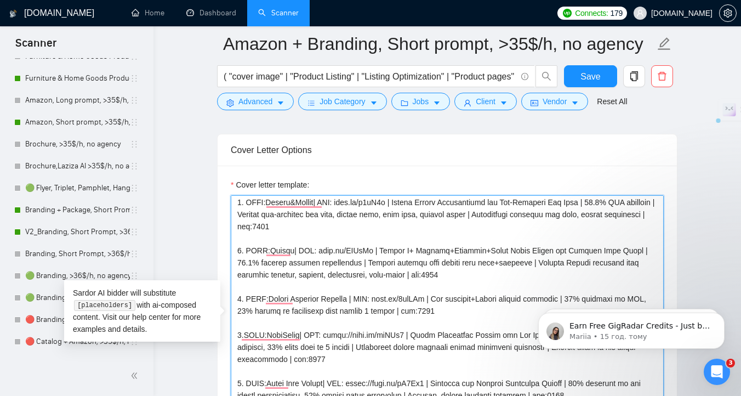
drag, startPoint x: 349, startPoint y: 335, endPoint x: 325, endPoint y: 335, distance: 24.1
click at [325, 335] on textarea "Cover letter template:" at bounding box center [447, 318] width 433 height 247
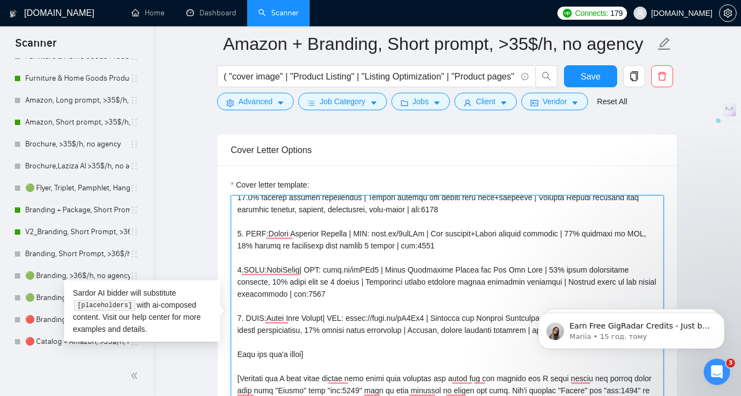
drag, startPoint x: 381, startPoint y: 317, endPoint x: 357, endPoint y: 320, distance: 24.2
click at [357, 320] on textarea "Cover letter template:" at bounding box center [447, 318] width 433 height 247
drag, startPoint x: 408, startPoint y: 318, endPoint x: 356, endPoint y: 316, distance: 51.6
click at [356, 316] on textarea "Cover letter template:" at bounding box center [447, 318] width 433 height 247
drag, startPoint x: 442, startPoint y: 234, endPoint x: 390, endPoint y: 237, distance: 51.6
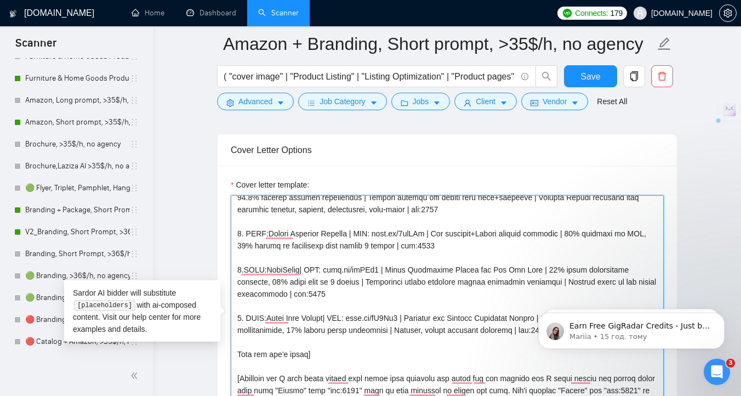
click at [390, 237] on textarea "Cover letter template:" at bounding box center [447, 318] width 433 height 247
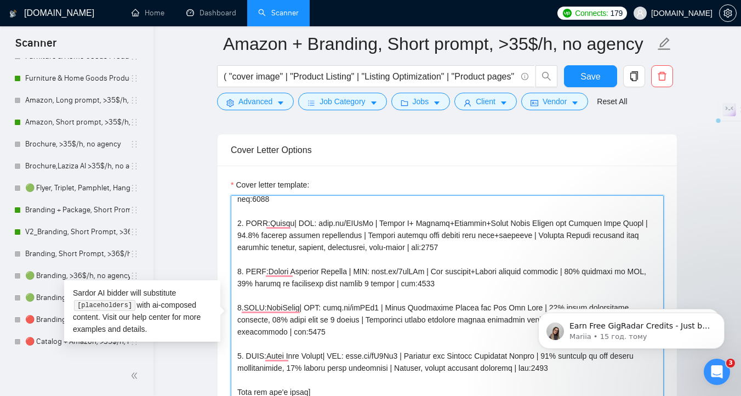
drag, startPoint x: 371, startPoint y: 223, endPoint x: 316, endPoint y: 226, distance: 54.9
click at [316, 226] on textarea "Cover letter template:" at bounding box center [447, 318] width 433 height 247
drag, startPoint x: 442, startPoint y: 273, endPoint x: 391, endPoint y: 274, distance: 50.4
click at [391, 274] on textarea "Cover letter template:" at bounding box center [447, 318] width 433 height 247
drag, startPoint x: 372, startPoint y: 306, endPoint x: 324, endPoint y: 308, distance: 47.7
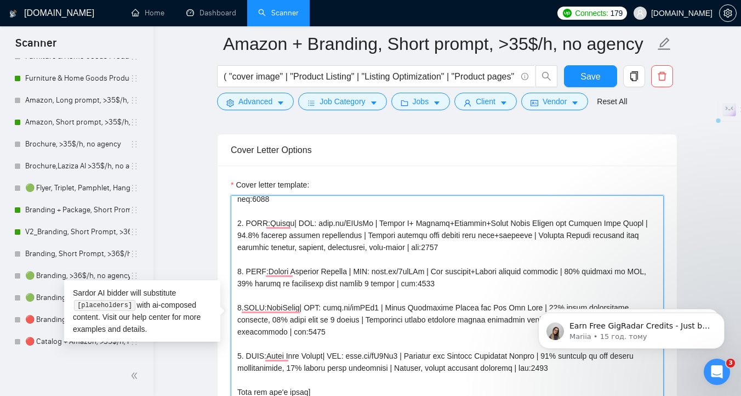
click at [324, 308] on textarea "Cover letter template:" at bounding box center [447, 318] width 433 height 247
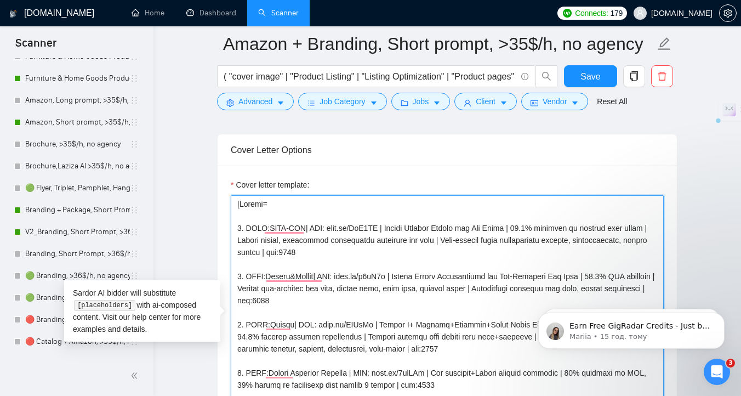
drag, startPoint x: 384, startPoint y: 229, endPoint x: 330, endPoint y: 230, distance: 54.3
click at [330, 230] on textarea "Cover letter template:" at bounding box center [447, 318] width 433 height 247
drag, startPoint x: 396, startPoint y: 277, endPoint x: 346, endPoint y: 281, distance: 50.6
click at [346, 281] on textarea "Cover letter template:" at bounding box center [447, 318] width 433 height 247
drag, startPoint x: 370, startPoint y: 325, endPoint x: 315, endPoint y: 326, distance: 54.8
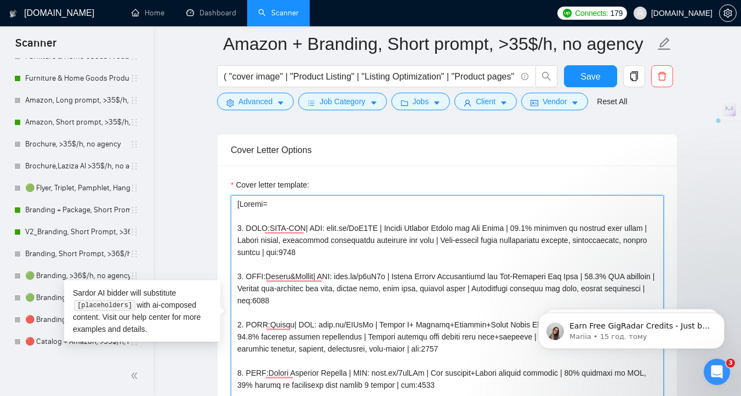
click at [315, 326] on textarea "Cover letter template:" at bounding box center [447, 318] width 433 height 247
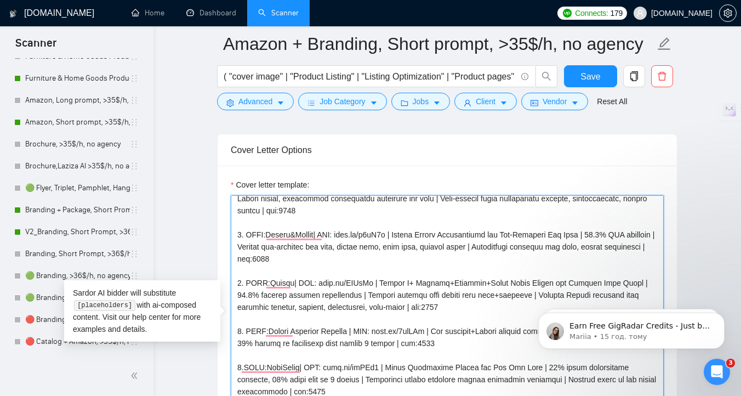
scroll to position [50, 0]
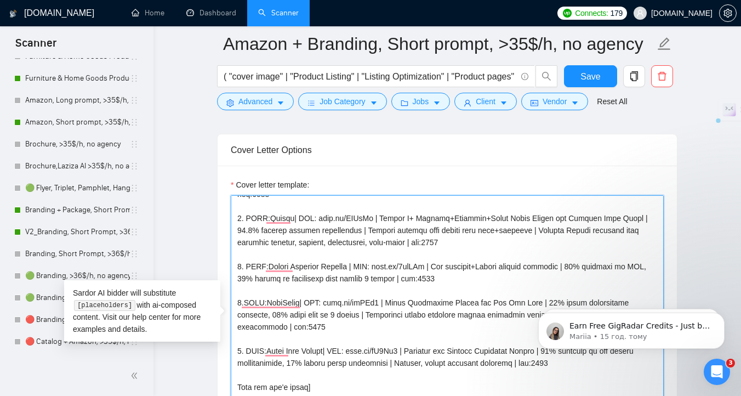
drag, startPoint x: 442, startPoint y: 265, endPoint x: 391, endPoint y: 266, distance: 51.5
click at [391, 266] on textarea "Cover letter template:" at bounding box center [447, 318] width 433 height 247
click at [369, 303] on textarea "Cover letter template:" at bounding box center [447, 318] width 433 height 247
drag, startPoint x: 372, startPoint y: 303, endPoint x: 324, endPoint y: 304, distance: 47.7
click at [324, 304] on textarea "Cover letter template:" at bounding box center [447, 318] width 433 height 247
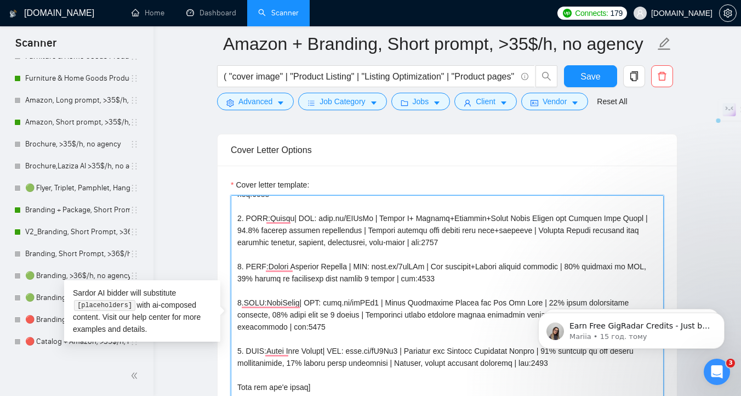
drag, startPoint x: 441, startPoint y: 267, endPoint x: 389, endPoint y: 268, distance: 52.1
click at [389, 268] on textarea "Cover letter template:" at bounding box center [447, 318] width 433 height 247
paste textarea "https://noto.li/Q5YrWr"
drag, startPoint x: 416, startPoint y: 268, endPoint x: 391, endPoint y: 268, distance: 24.7
click at [391, 268] on textarea "Cover letter template:" at bounding box center [447, 318] width 433 height 247
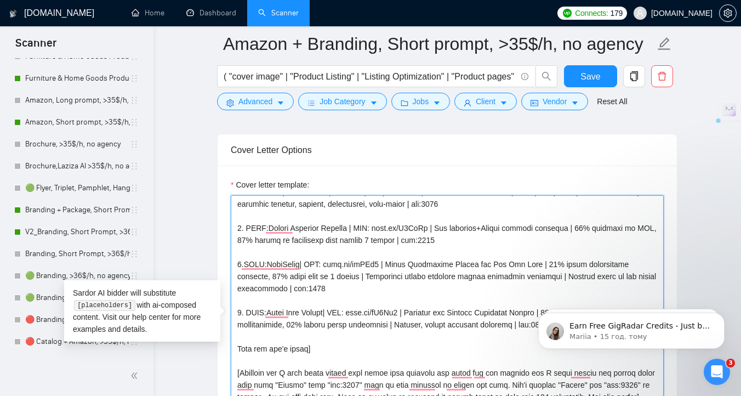
drag, startPoint x: 407, startPoint y: 313, endPoint x: 357, endPoint y: 313, distance: 50.4
click at [357, 313] on textarea "Cover letter template:" at bounding box center [447, 318] width 433 height 247
type textarea "[Folder= 1. CLNT:IDAE-ORG| URL: noto.li/RvJ7WM | Amazon Listing Design for Cat …"
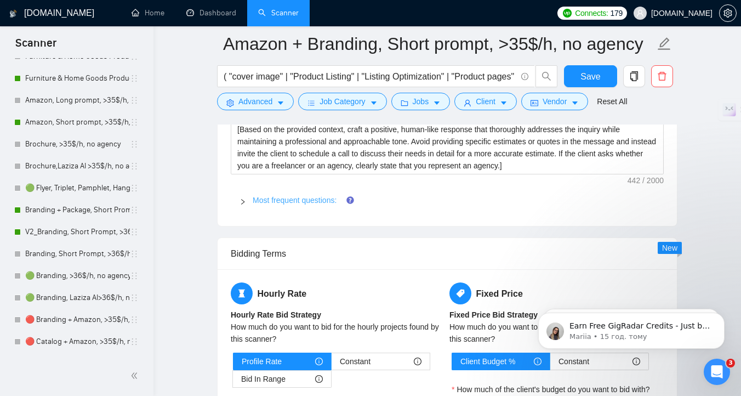
click at [277, 198] on link "Most frequent questions:" at bounding box center [295, 200] width 84 height 9
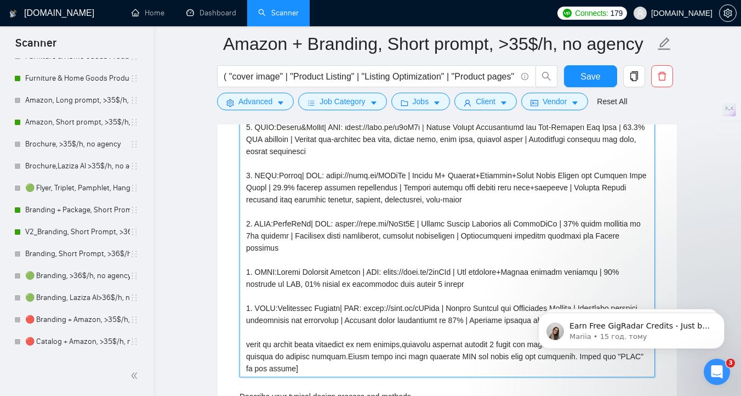
click at [475, 272] on projects "Describe your recent experience with similar projects" at bounding box center [448, 223] width 416 height 307
drag, startPoint x: 475, startPoint y: 272, endPoint x: 400, endPoint y: 272, distance: 75.1
click at [400, 272] on projects "Describe your recent experience with similar projects" at bounding box center [448, 223] width 416 height 307
paste projects "dJ3Ck9"
type projects "[1. CLNT:IDAE-ORG| URL: https://noto.li/RvJ7WM | Amazon Listing Design for Cat …"
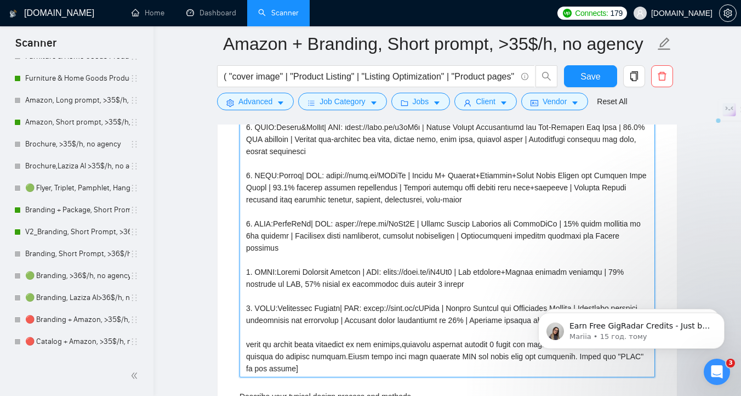
drag, startPoint x: 423, startPoint y: 272, endPoint x: 399, endPoint y: 271, distance: 24.1
click at [399, 271] on projects "Describe your recent experience with similar projects" at bounding box center [448, 223] width 416 height 307
type projects "[1. CLNT:IDAE-ORG| URL: https://noto.li/RvJ7WM | Amazon Listing Design for Cat …"
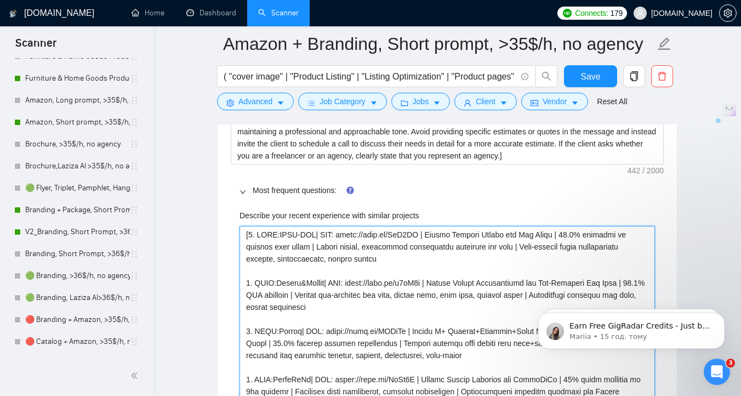
drag, startPoint x: 366, startPoint y: 236, endPoint x: 342, endPoint y: 236, distance: 24.7
click at [342, 236] on projects "Describe your recent experience with similar projects" at bounding box center [448, 379] width 416 height 307
drag, startPoint x: 340, startPoint y: 235, endPoint x: 394, endPoint y: 235, distance: 53.2
click at [394, 235] on projects "Describe your recent experience with similar projects" at bounding box center [448, 379] width 416 height 307
type projects "[1. CLNT:IDAE-ORG| URL: noto.li/RvJ7WM | Amazon Listing Design for Cat Shelf | …"
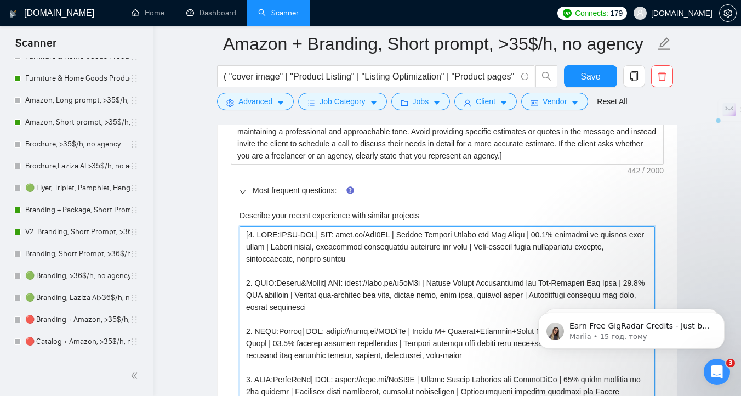
drag, startPoint x: 380, startPoint y: 283, endPoint x: 355, endPoint y: 283, distance: 25.2
click at [355, 283] on projects "Describe your recent experience with similar projects" at bounding box center [448, 379] width 416 height 307
drag, startPoint x: 355, startPoint y: 282, endPoint x: 404, endPoint y: 283, distance: 49.4
click at [404, 283] on projects "Describe your recent experience with similar projects" at bounding box center [448, 379] width 416 height 307
type projects "[1. CLNT:IDAE-ORG| URL: noto.li/RvJ7WM | Amazon Listing Design for Cat Shelf | …"
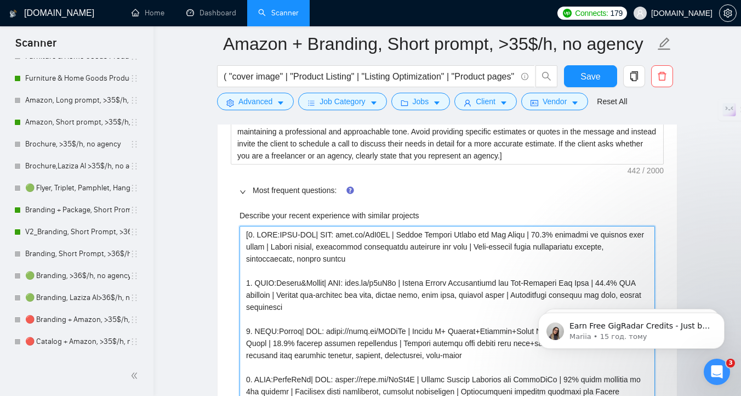
click at [345, 331] on projects "Describe your recent experience with similar projects" at bounding box center [448, 379] width 416 height 307
drag, startPoint x: 348, startPoint y: 331, endPoint x: 323, endPoint y: 331, distance: 25.2
click at [323, 331] on projects "Describe your recent experience with similar projects" at bounding box center [448, 379] width 416 height 307
drag, startPoint x: 323, startPoint y: 332, endPoint x: 379, endPoint y: 334, distance: 55.9
click at [379, 334] on projects "Describe your recent experience with similar projects" at bounding box center [448, 379] width 416 height 307
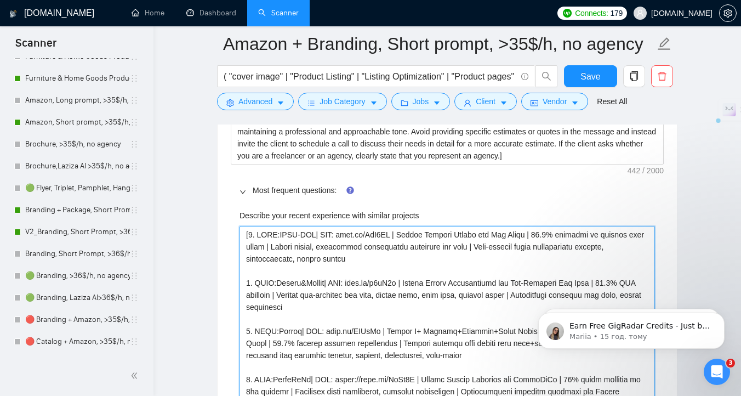
type projects "[1. CLNT:IDAE-ORG| URL: noto.li/RvJ7WM | Amazon Listing Design for Cat Shelf | …"
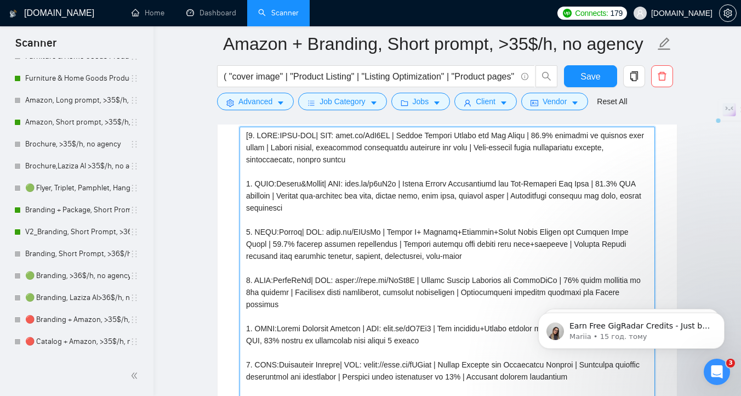
drag, startPoint x: 365, startPoint y: 282, endPoint x: 341, endPoint y: 281, distance: 23.6
click at [341, 281] on projects "Describe your recent experience with similar projects" at bounding box center [448, 280] width 416 height 307
type projects "[1. CLNT:IDAE-ORG| URL: noto.li/RvJ7WM | Amazon Listing Design for Cat Shelf | …"
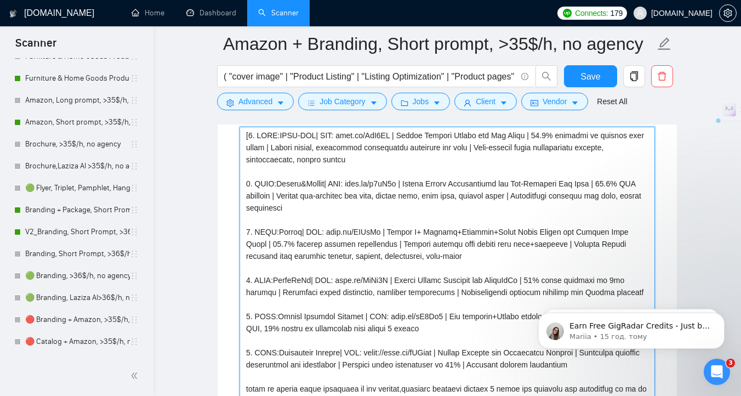
drag, startPoint x: 341, startPoint y: 280, endPoint x: 388, endPoint y: 281, distance: 47.2
click at [388, 281] on projects "Describe your recent experience with similar projects" at bounding box center [448, 274] width 416 height 295
type projects "[1. CLNT:IDAE-ORG| URL: noto.li/RvJ7WM | Amazon Listing Design for Cat Shelf | …"
drag, startPoint x: 390, startPoint y: 353, endPoint x: 365, endPoint y: 353, distance: 24.7
click at [365, 353] on projects "Describe your recent experience with similar projects" at bounding box center [448, 274] width 416 height 295
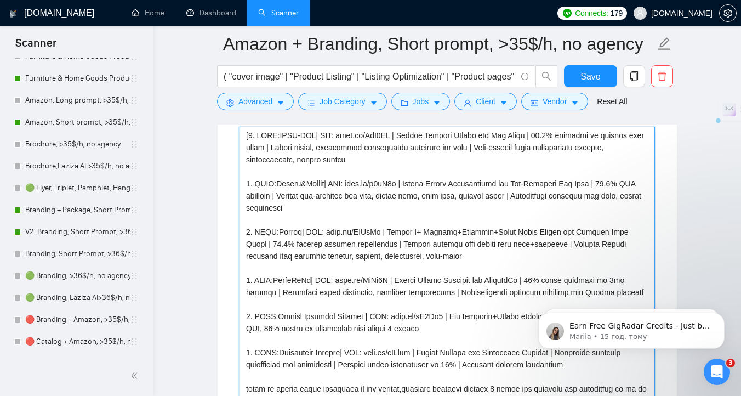
drag, startPoint x: 365, startPoint y: 354, endPoint x: 414, endPoint y: 354, distance: 48.8
click at [414, 354] on projects "Describe your recent experience with similar projects" at bounding box center [448, 274] width 416 height 295
type projects "[1. CLNT:IDAE-ORG| URL: noto.li/RvJ7WM | Amazon Listing Design for Cat Shelf | …"
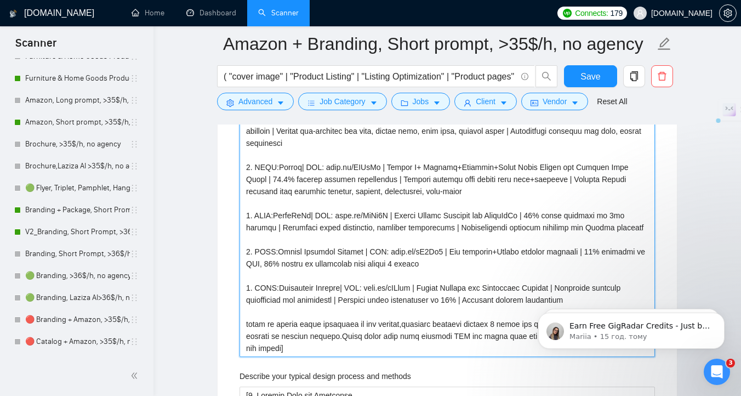
scroll to position [1890, 0]
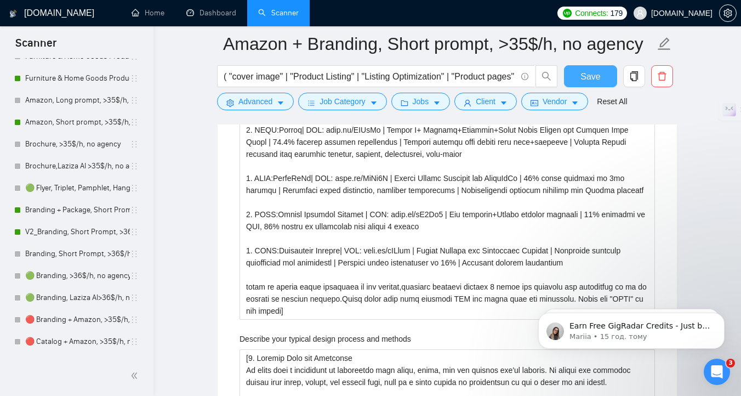
click at [591, 75] on span "Save" at bounding box center [591, 77] width 20 height 14
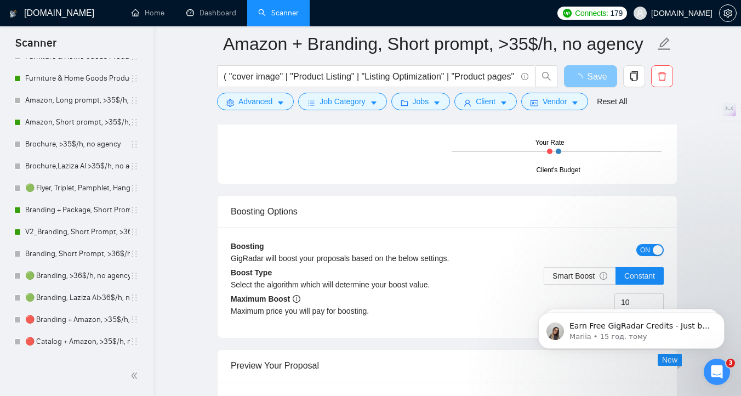
scroll to position [2024, 0]
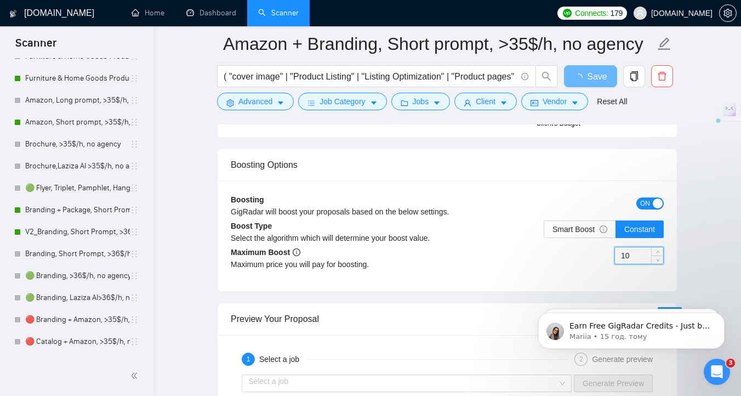
drag, startPoint x: 633, startPoint y: 252, endPoint x: 626, endPoint y: 252, distance: 7.1
click at [626, 252] on input "10" at bounding box center [639, 255] width 48 height 16
type input "15"
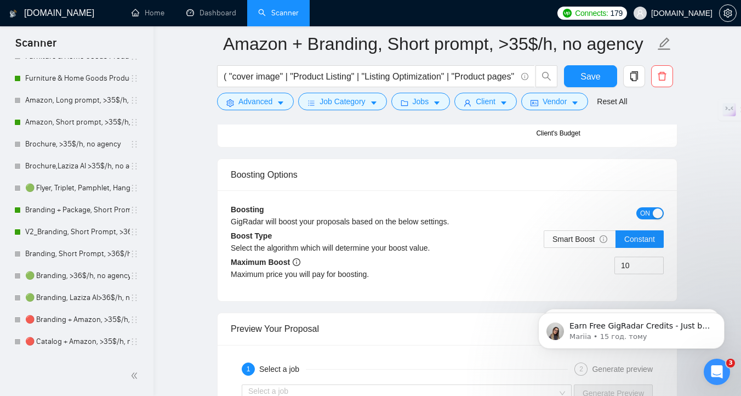
scroll to position [2001, 0]
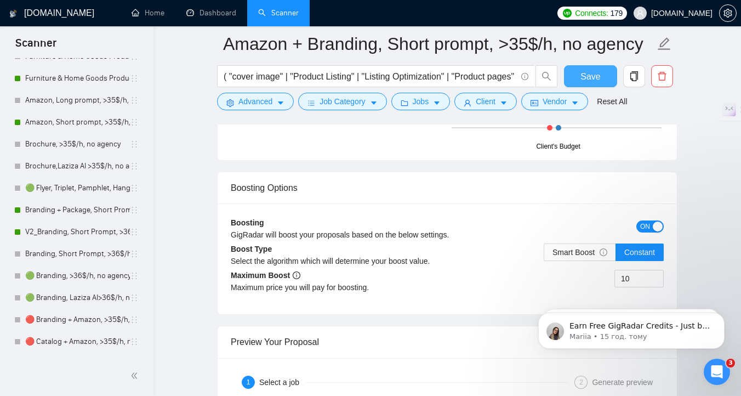
click at [578, 77] on button "Save" at bounding box center [590, 76] width 53 height 22
click at [632, 276] on input "10" at bounding box center [639, 278] width 48 height 16
click at [637, 283] on input "10" at bounding box center [639, 278] width 48 height 16
type input "15"
click at [594, 81] on span "Save" at bounding box center [591, 77] width 20 height 14
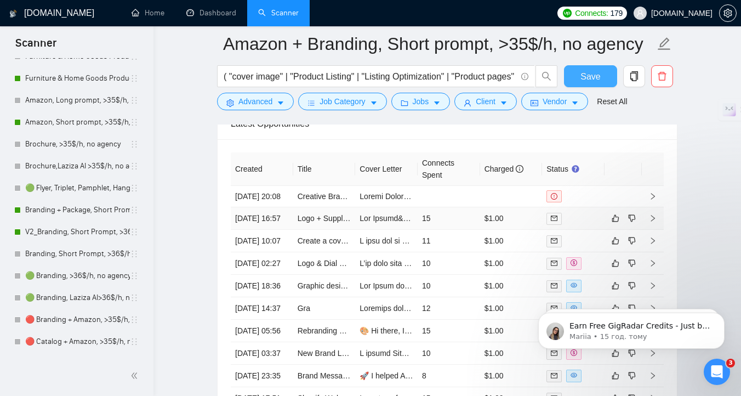
scroll to position [2860, 0]
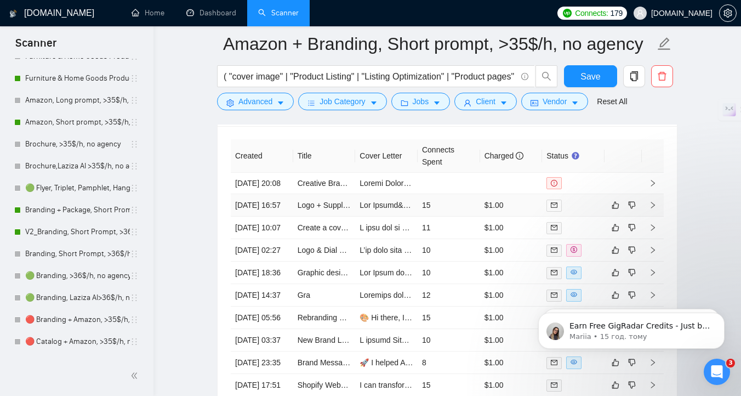
click at [437, 217] on td "15" at bounding box center [449, 205] width 62 height 22
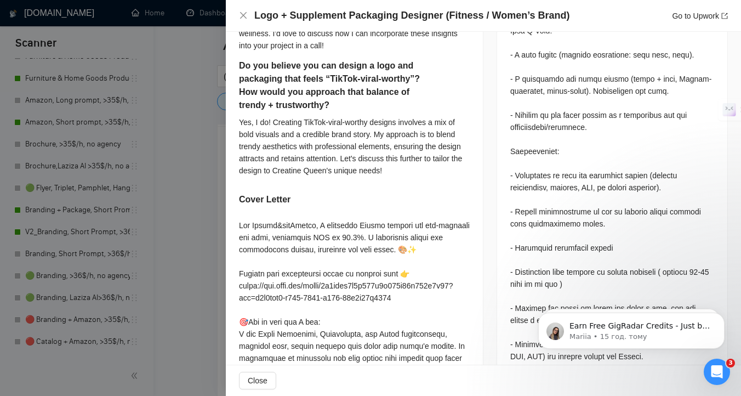
scroll to position [627, 0]
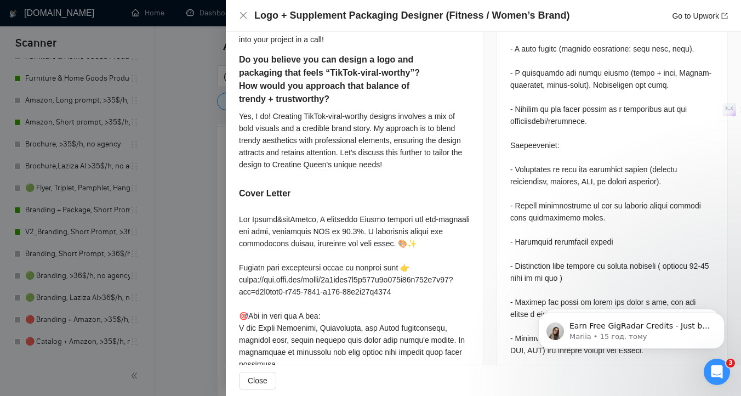
click at [191, 258] on div at bounding box center [370, 198] width 741 height 396
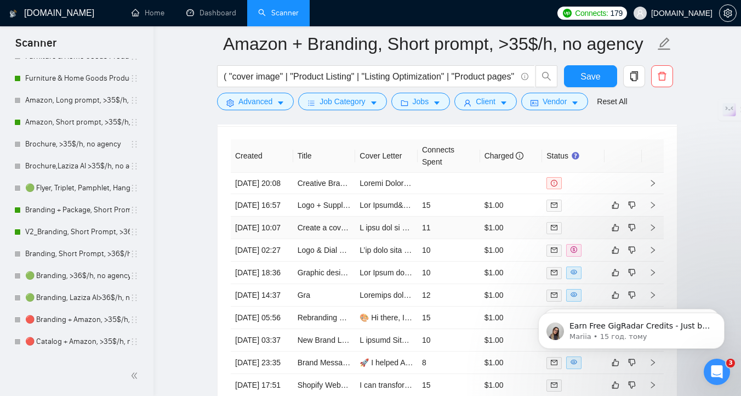
click at [387, 239] on td at bounding box center [386, 228] width 62 height 22
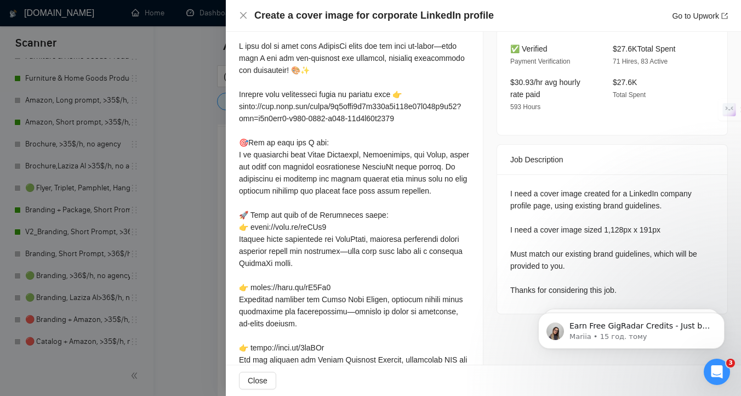
scroll to position [302, 0]
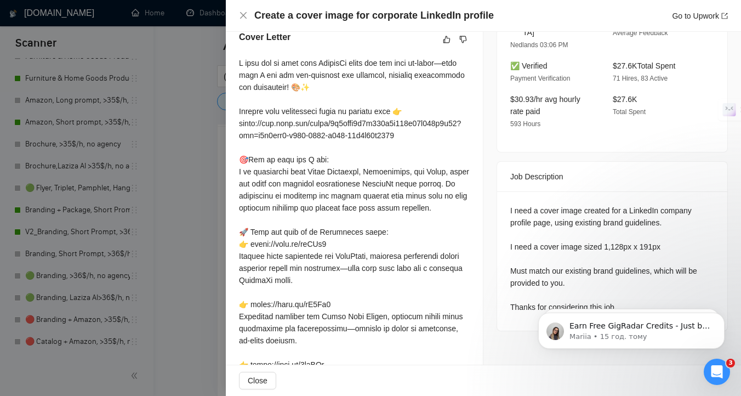
click at [203, 163] on div at bounding box center [370, 198] width 741 height 396
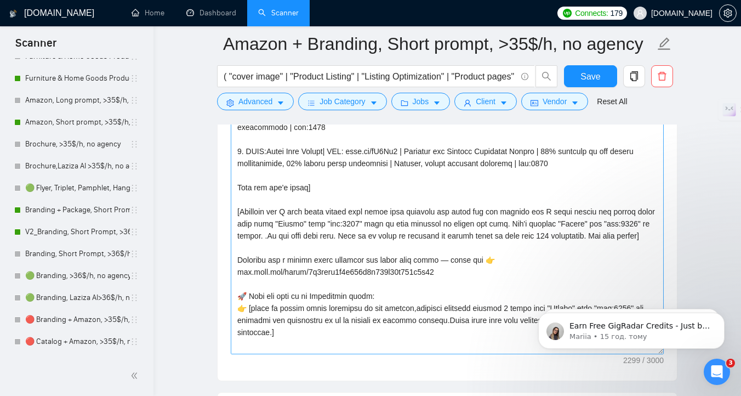
scroll to position [209, 0]
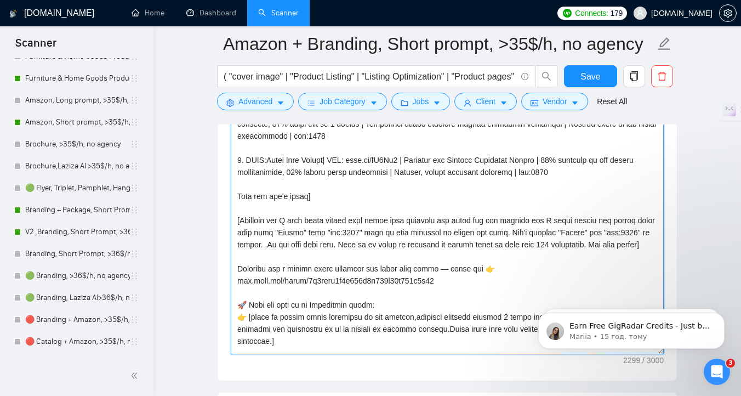
click at [332, 197] on textarea "Cover letter template:" at bounding box center [447, 230] width 433 height 247
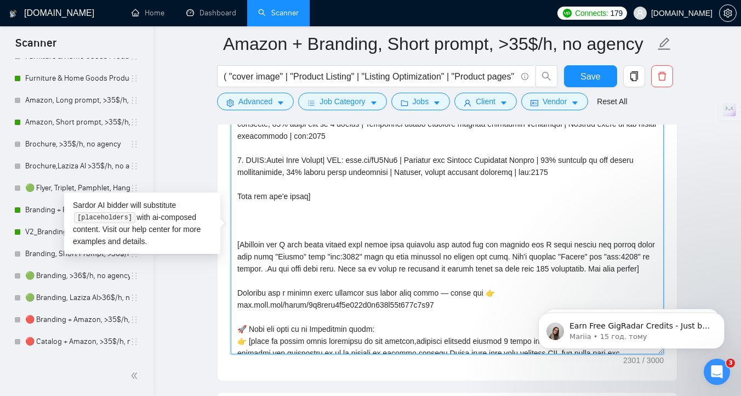
paste textarea "[Use as much keywords from the job description as you can]"
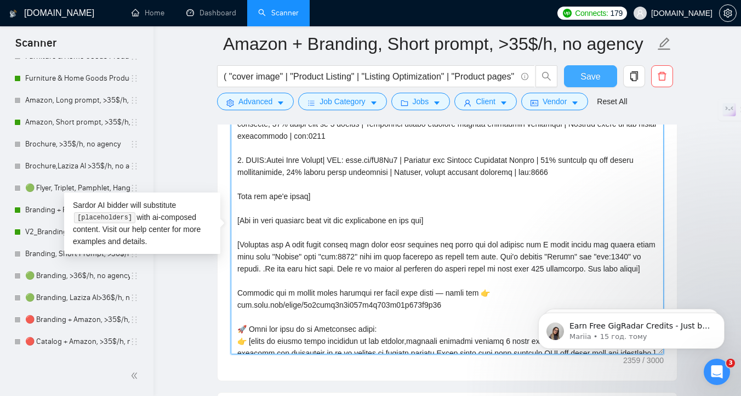
type textarea "[Folder= 1. CLNT:IDAE-ORG| URL: noto.li/RvJ7WM | Amazon Listing Design for Cat …"
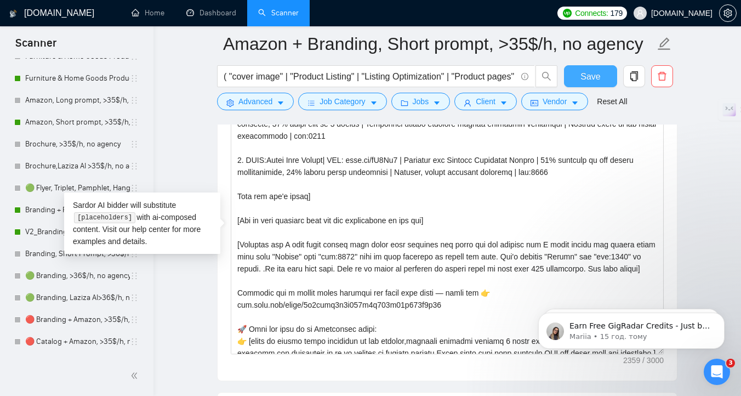
click at [605, 70] on button "Save" at bounding box center [590, 76] width 53 height 22
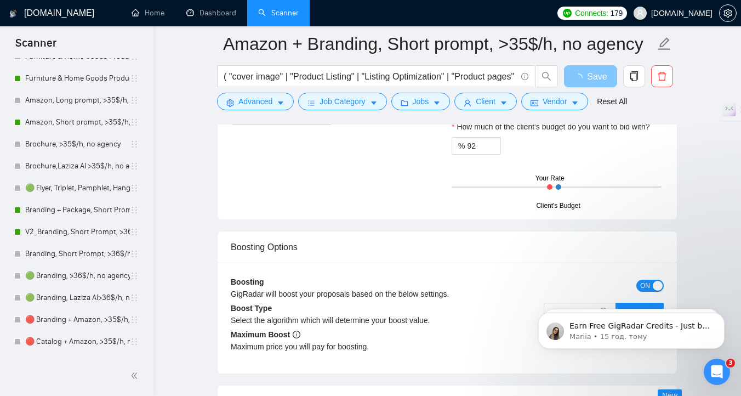
scroll to position [1987, 0]
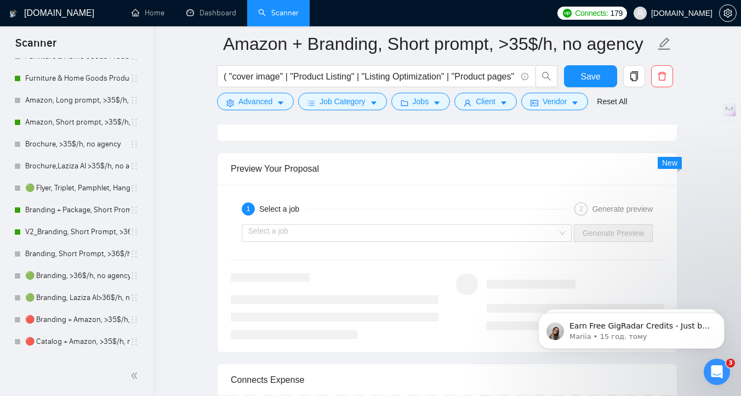
scroll to position [2113, 0]
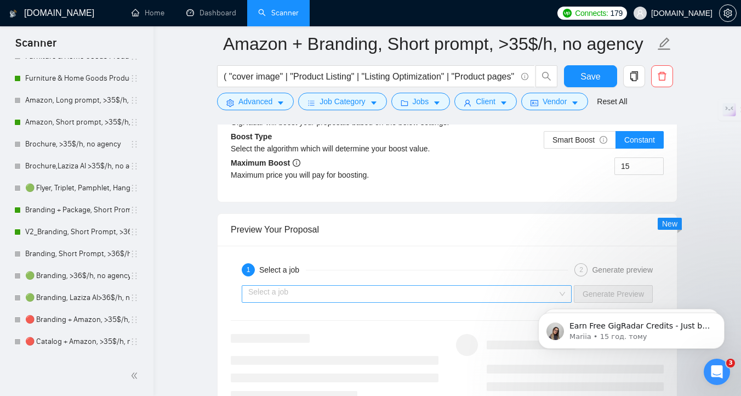
click at [332, 300] on input "search" at bounding box center [402, 294] width 309 height 16
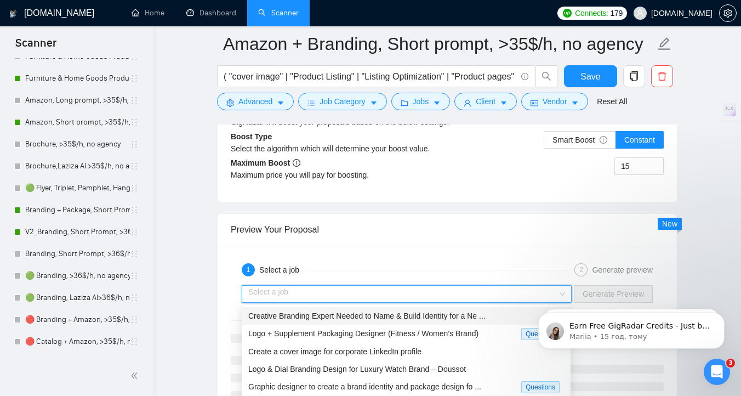
click at [345, 313] on span "Creative Branding Expert Needed to Name & Build Identity for a Ne ..." at bounding box center [366, 315] width 237 height 9
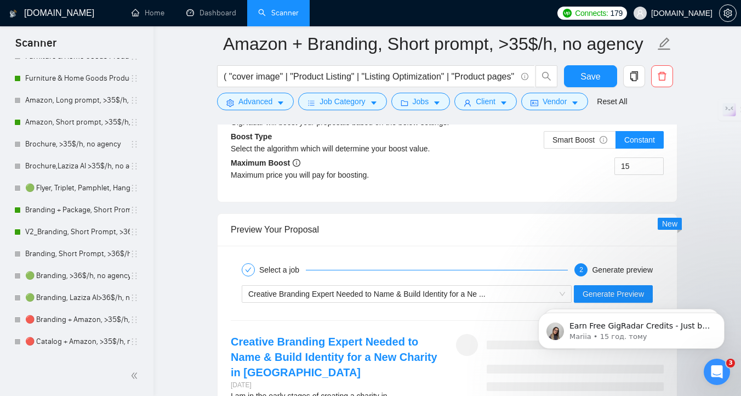
click at [627, 300] on body "Earn Free GigRadar Credits - Just by Sharing Your Story! 💬 Want more credits fo…" at bounding box center [631, 328] width 211 height 68
click at [625, 295] on body "Earn Free GigRadar Credits - Just by Sharing Your Story! 💬 Want more credits fo…" at bounding box center [631, 328] width 211 height 68
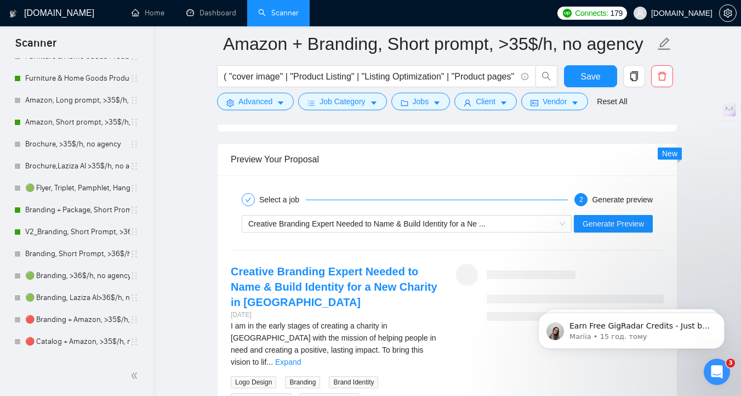
scroll to position [2218, 0]
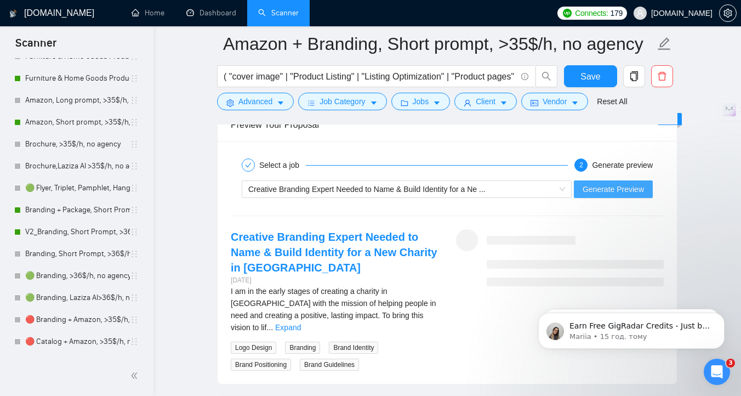
click at [610, 185] on span "Generate Preview" at bounding box center [613, 189] width 61 height 12
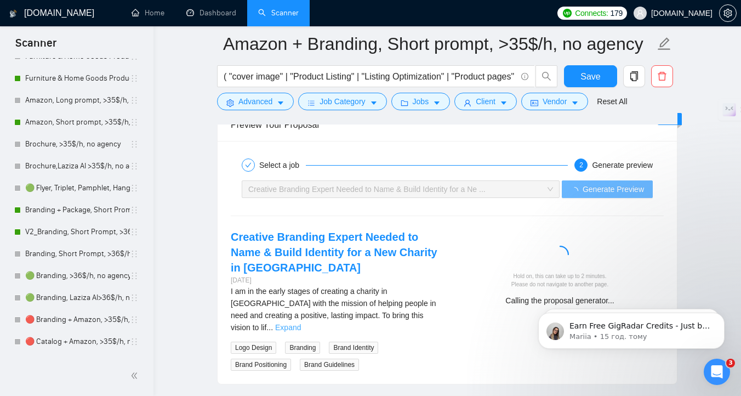
click at [301, 323] on link "Expand" at bounding box center [288, 327] width 26 height 9
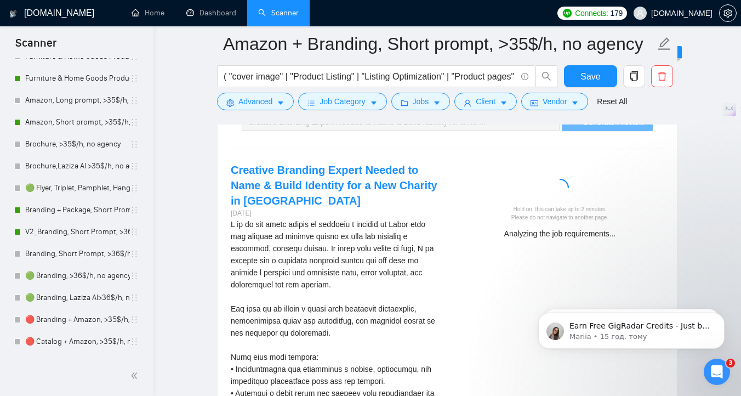
scroll to position [2283, 0]
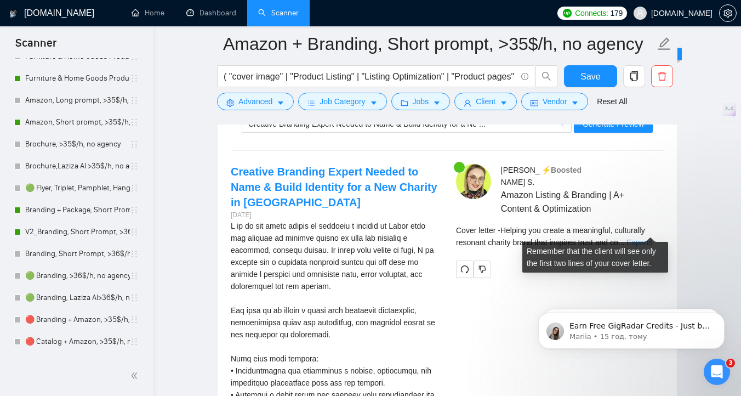
click at [640, 238] on link "Expand" at bounding box center [640, 242] width 26 height 9
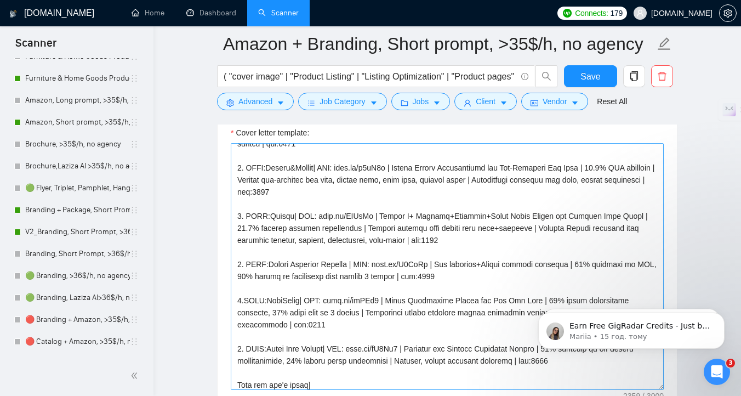
scroll to position [0, 0]
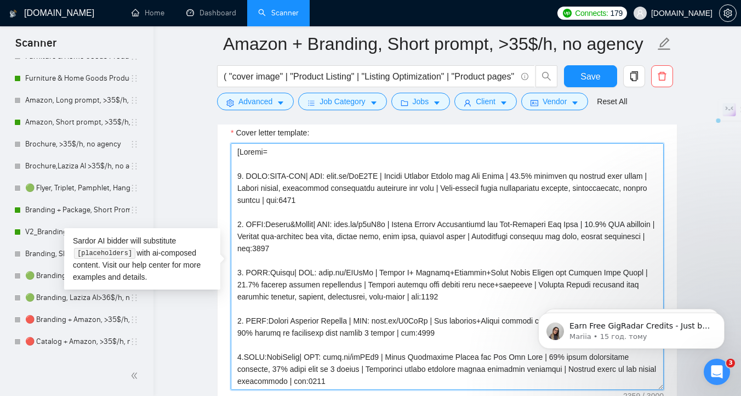
drag, startPoint x: 237, startPoint y: 155, endPoint x: 396, endPoint y: 383, distance: 278.0
click at [402, 383] on textarea "Cover letter template:" at bounding box center [447, 266] width 433 height 247
drag, startPoint x: 331, startPoint y: 311, endPoint x: 213, endPoint y: 103, distance: 239.8
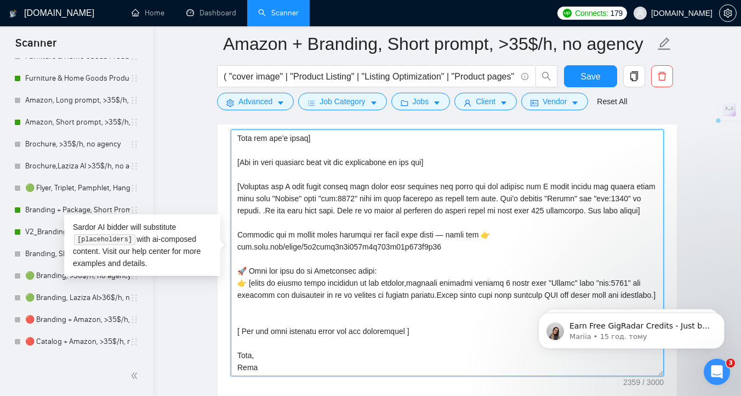
scroll to position [1332, 0]
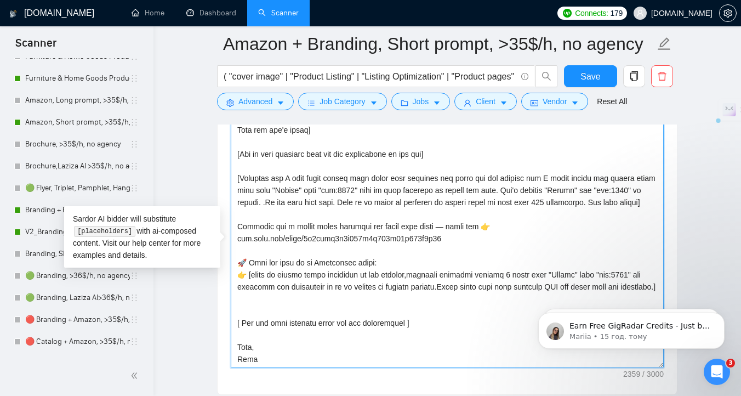
click at [318, 291] on textarea "Cover letter template:" at bounding box center [447, 244] width 433 height 247
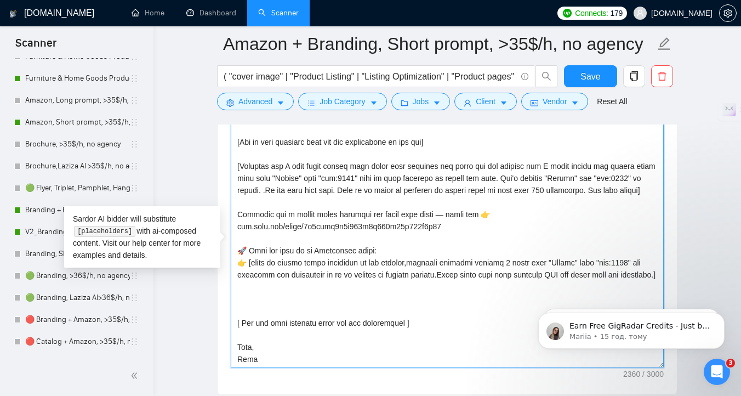
paste textarea "[Folder= 1. CLNT:IDAE-ORG| URL: noto.li/RvJ7WM | Amazon Listing Design for Cat …"
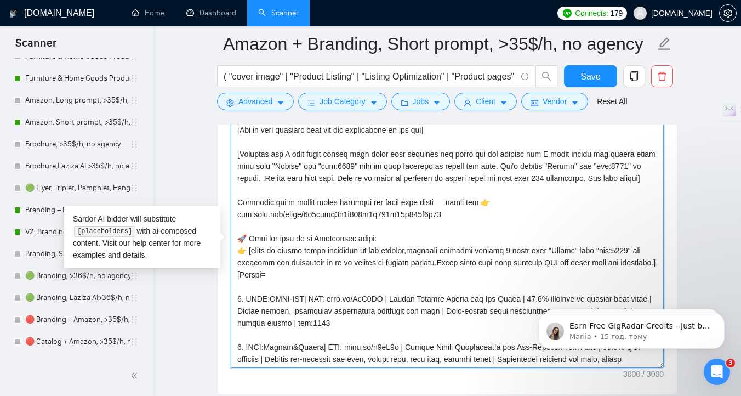
scroll to position [382, 0]
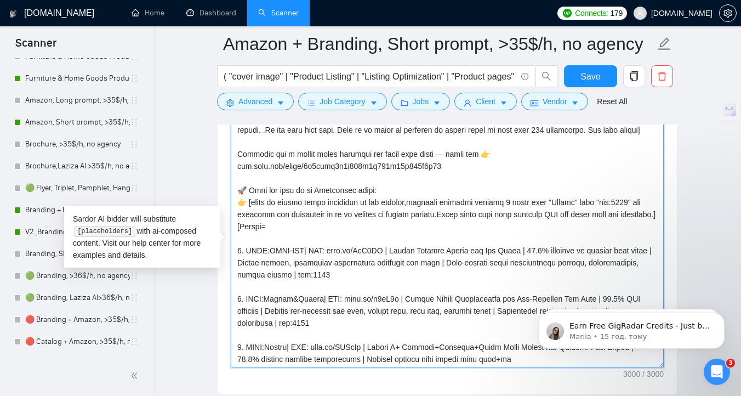
click at [334, 215] on textarea "Cover letter template:" at bounding box center [447, 244] width 433 height 247
drag, startPoint x: 639, startPoint y: 190, endPoint x: 623, endPoint y: 190, distance: 16.5
click at [623, 190] on textarea "Cover letter template:" at bounding box center [447, 244] width 433 height 247
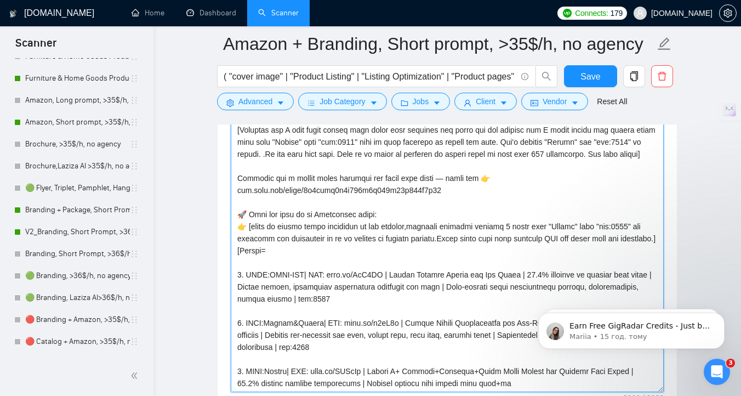
scroll to position [232, 0]
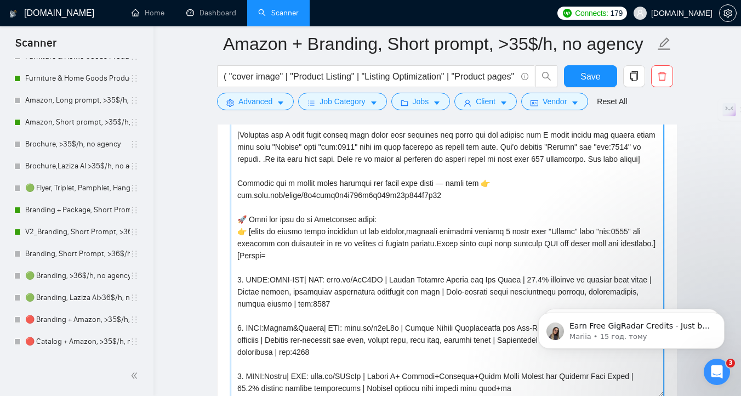
drag, startPoint x: 662, startPoint y: 241, endPoint x: 599, endPoint y: 395, distance: 166.5
click at [599, 395] on textarea "Cover letter template:" at bounding box center [447, 196] width 433 height 401
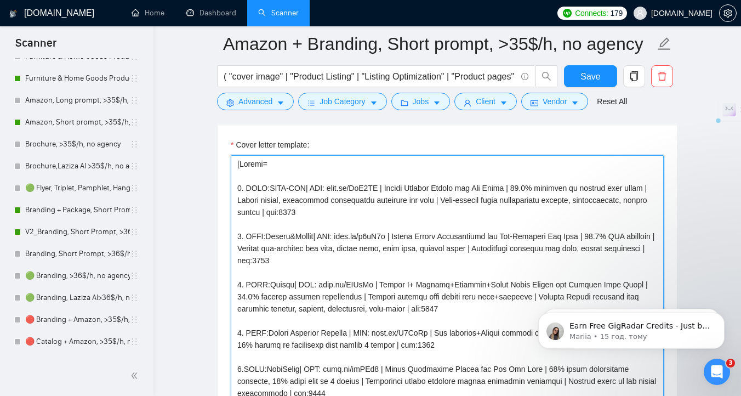
scroll to position [1302, 0]
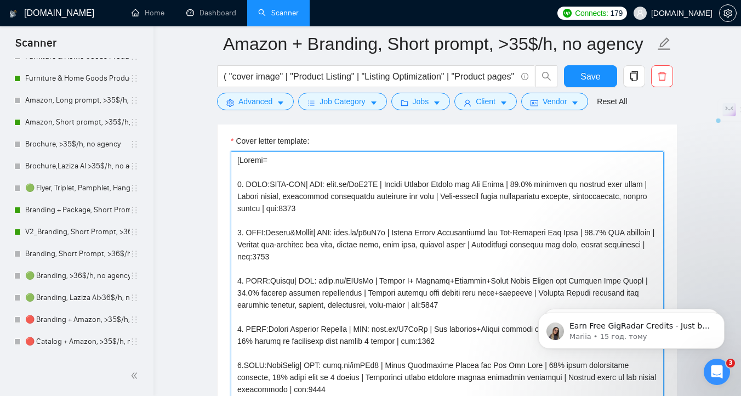
drag, startPoint x: 235, startPoint y: 175, endPoint x: 351, endPoint y: 390, distance: 244.1
click at [353, 391] on textarea "Cover letter template:" at bounding box center [447, 351] width 433 height 401
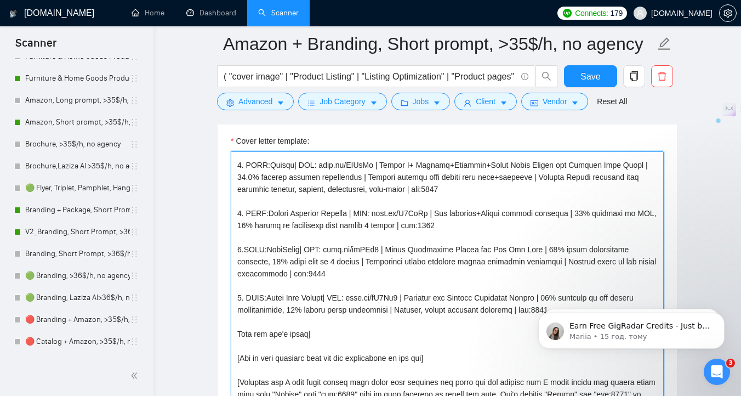
scroll to position [0, 0]
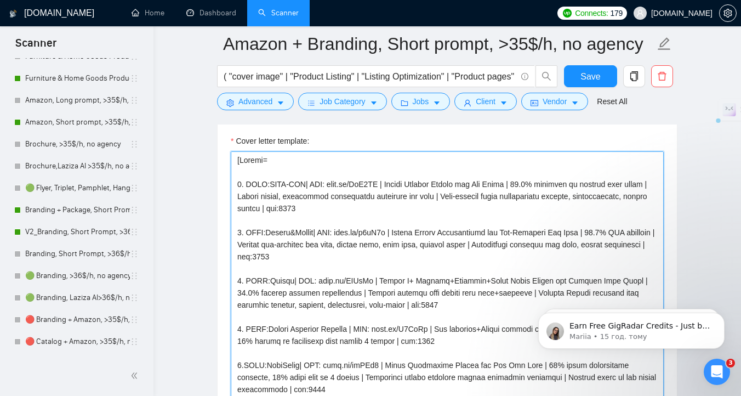
drag, startPoint x: 321, startPoint y: 339, endPoint x: 186, endPoint y: 83, distance: 290.1
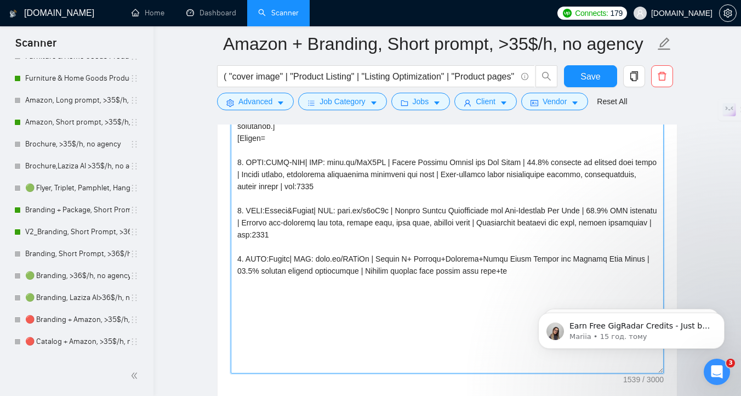
scroll to position [1486, 0]
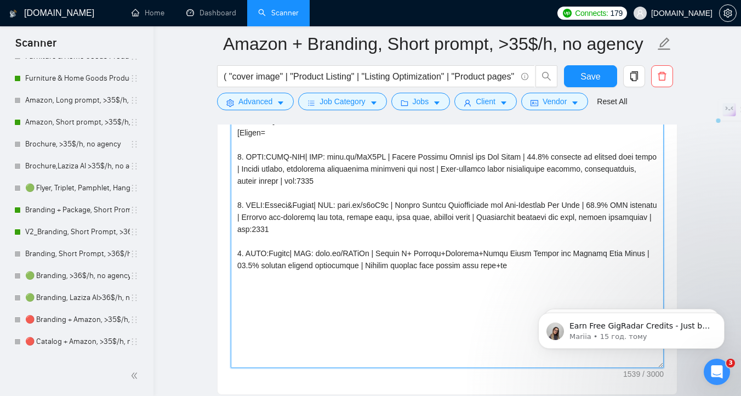
drag, startPoint x: 240, startPoint y: 171, endPoint x: 525, endPoint y: 342, distance: 332.2
click at [525, 342] on textarea "Cover letter template:" at bounding box center [447, 167] width 433 height 401
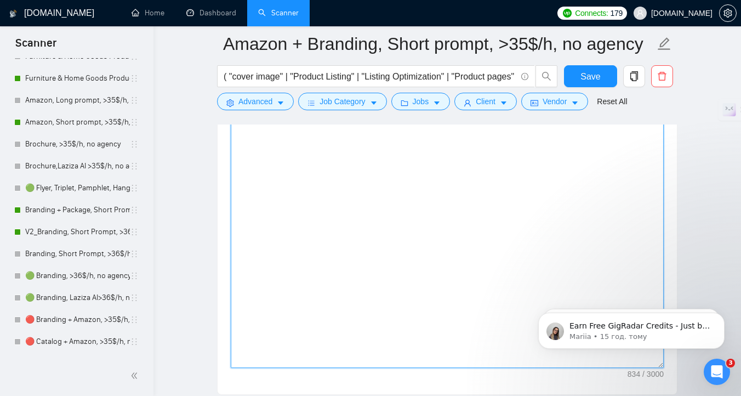
paste textarea "[Folder= 1. CLNT:IDAE-ORG| URL: noto.li/RvJ7WM | Amazon Listing Design for Cat …"
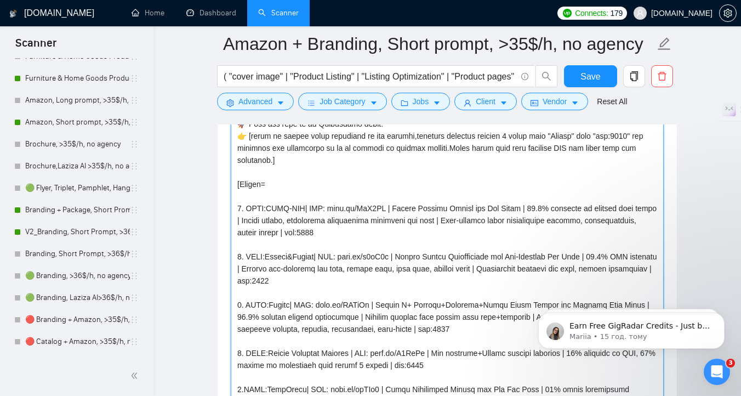
scroll to position [1446, 0]
drag, startPoint x: 639, startPoint y: 173, endPoint x: 622, endPoint y: 173, distance: 17.5
click at [622, 173] on textarea "Cover letter template:" at bounding box center [447, 208] width 433 height 401
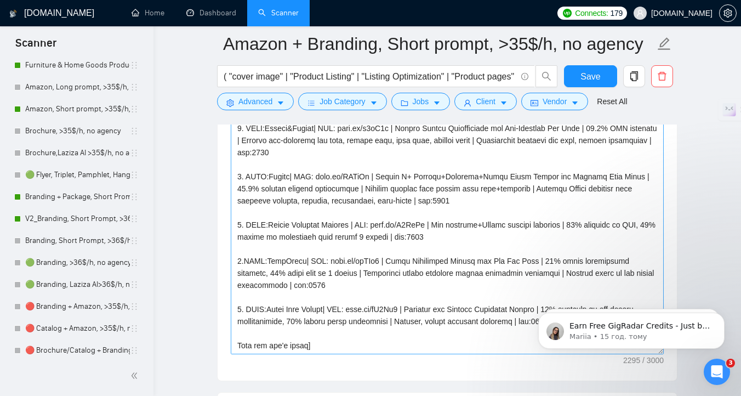
scroll to position [1526, 0]
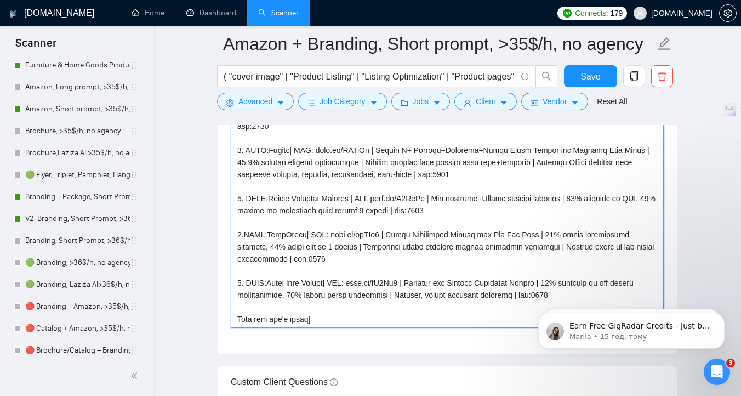
click at [445, 209] on textarea "Cover letter template:" at bounding box center [447, 127] width 433 height 401
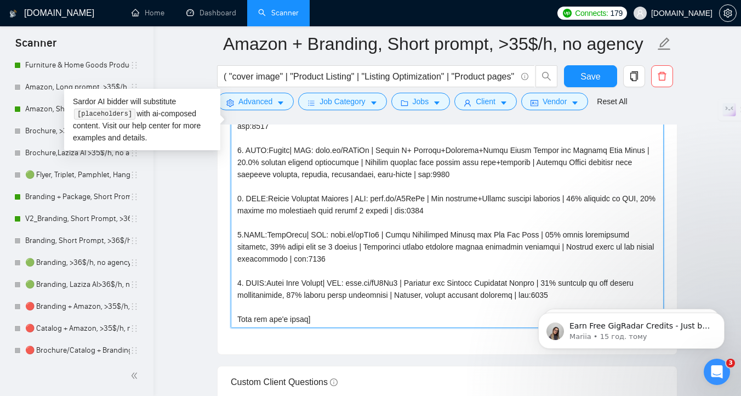
click at [309, 259] on textarea "Cover letter template:" at bounding box center [447, 127] width 433 height 401
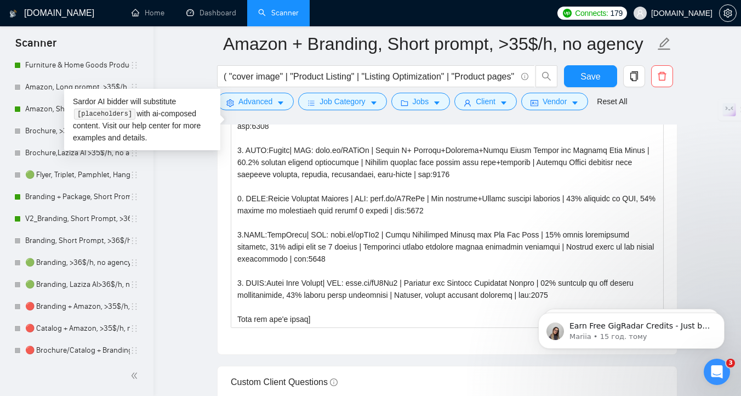
click at [557, 294] on body "Earn Free GigRadar Credits - Just by Sharing Your Story! 💬 Want more credits fo…" at bounding box center [631, 328] width 211 height 68
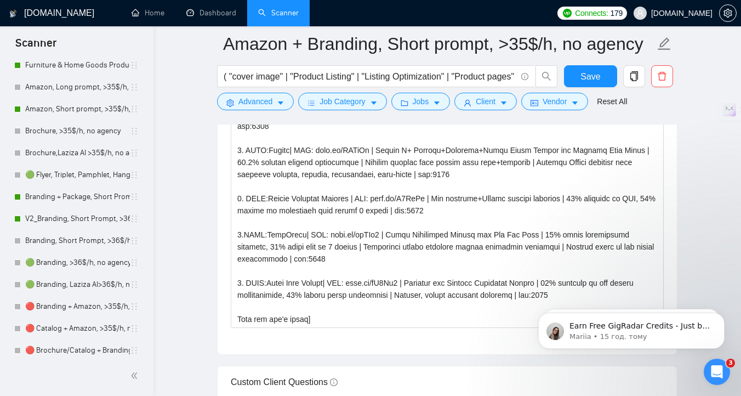
click at [559, 294] on body "Earn Free GigRadar Credits - Just by Sharing Your Story! 💬 Want more credits fo…" at bounding box center [631, 328] width 211 height 68
click html "Earn Free GigRadar Credits - Just by Sharing Your Story! 💬 Want more credits fo…"
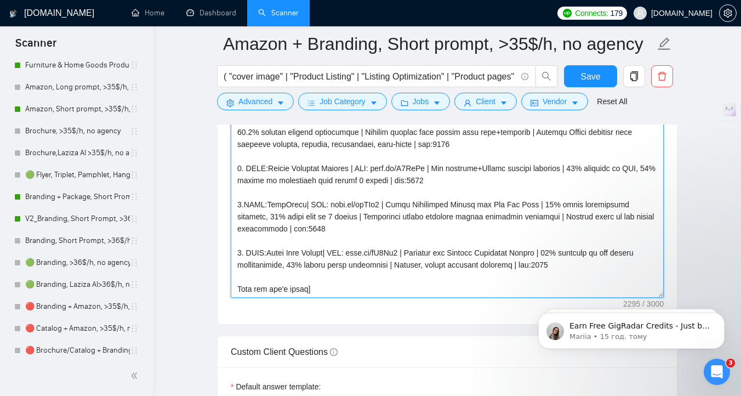
click at [566, 264] on textarea "Cover letter template:" at bounding box center [447, 97] width 433 height 401
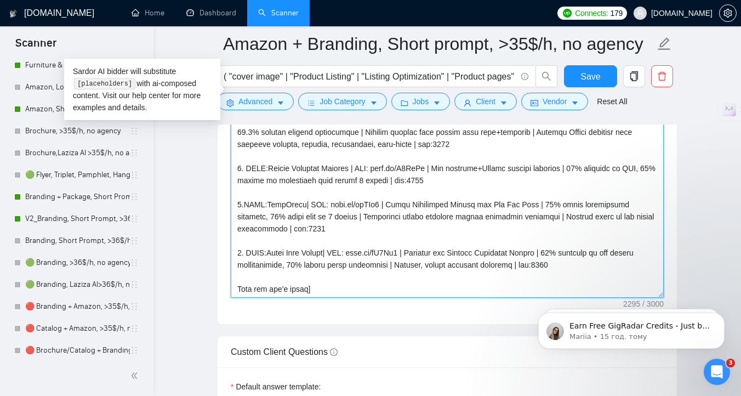
scroll to position [1599, 0]
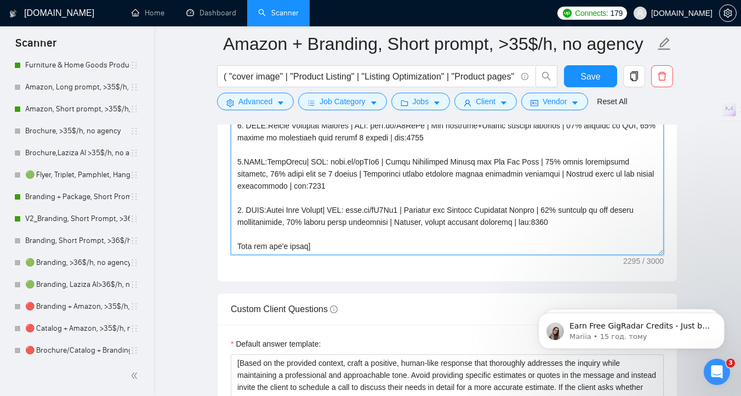
click at [333, 248] on textarea "Cover letter template:" at bounding box center [447, 54] width 433 height 401
paste textarea "[Use questions as a CTA to proceed to chat/call] Best, Anna"
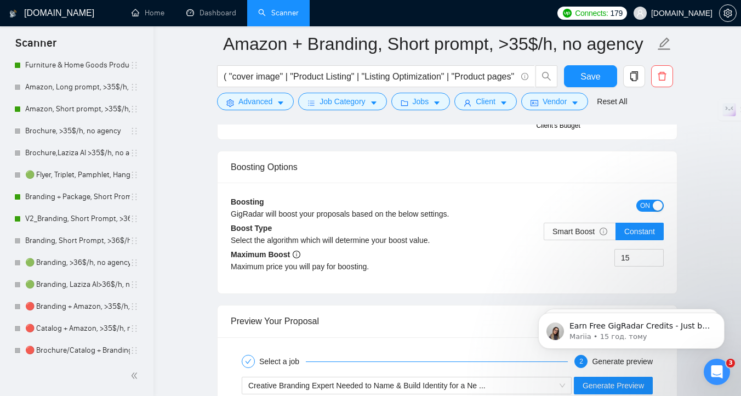
scroll to position [2311, 0]
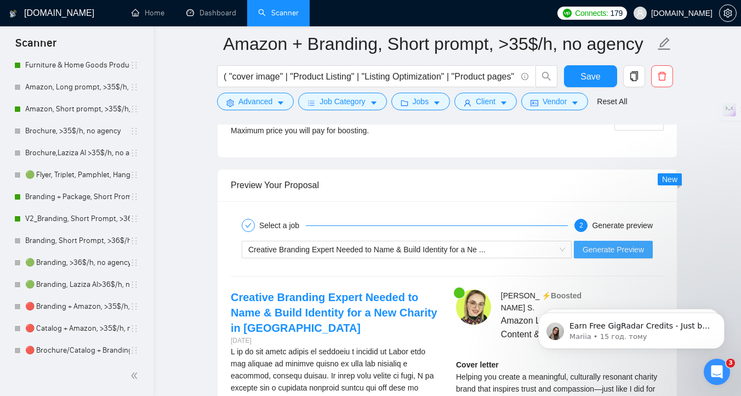
type textarea "[Use as much keywords from the job description as you can] [Describe how I will…"
click at [593, 249] on span "Generate Preview" at bounding box center [613, 249] width 61 height 12
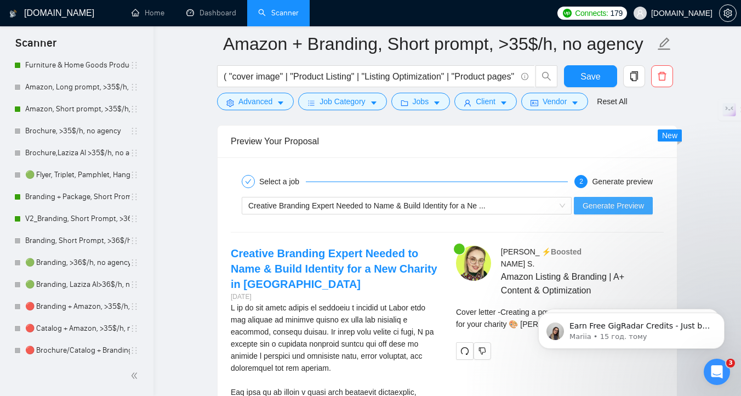
scroll to position [2423, 0]
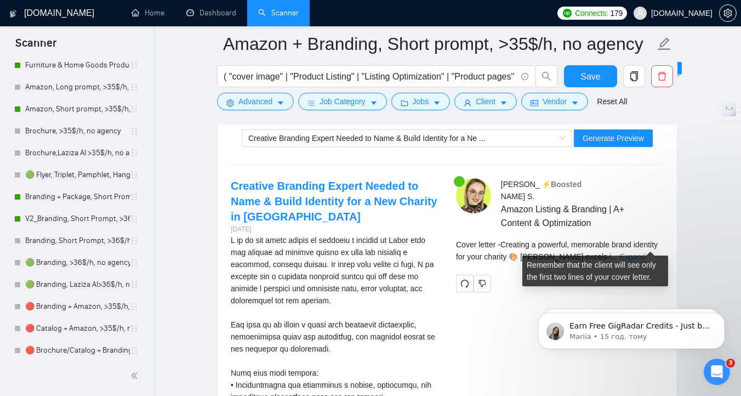
click at [646, 252] on link "Expand" at bounding box center [633, 256] width 26 height 9
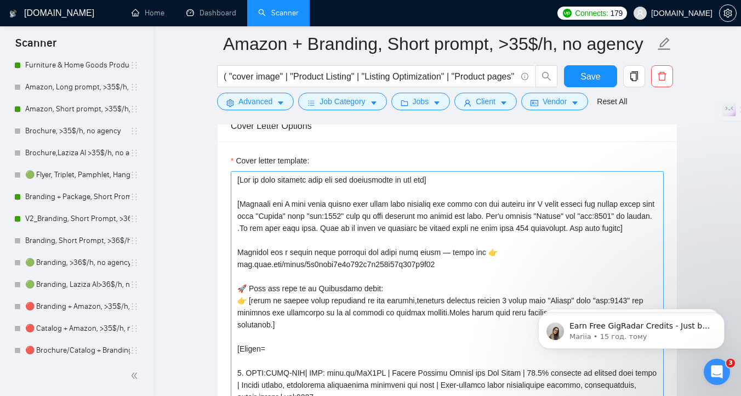
scroll to position [1283, 0]
click at [586, 77] on span "Save" at bounding box center [591, 77] width 20 height 14
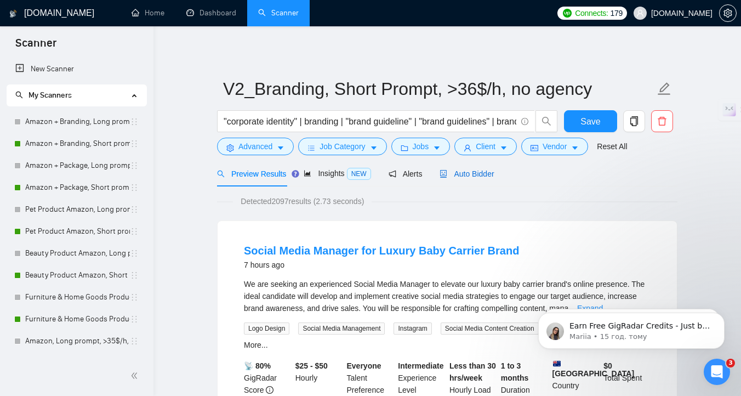
click at [487, 178] on div "Auto Bidder" at bounding box center [467, 174] width 54 height 12
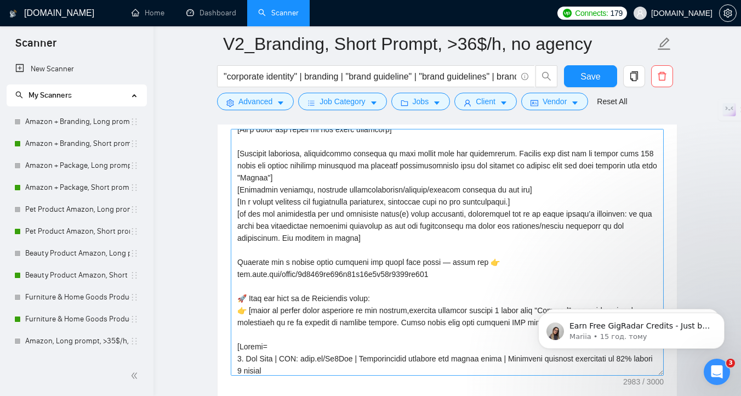
scroll to position [121, 0]
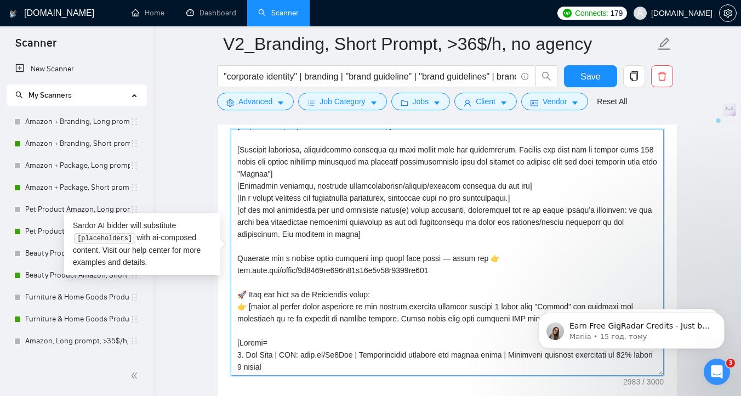
drag, startPoint x: 239, startPoint y: 259, endPoint x: 499, endPoint y: 254, distance: 260.5
click at [499, 254] on textarea "Cover letter template:" at bounding box center [447, 252] width 433 height 247
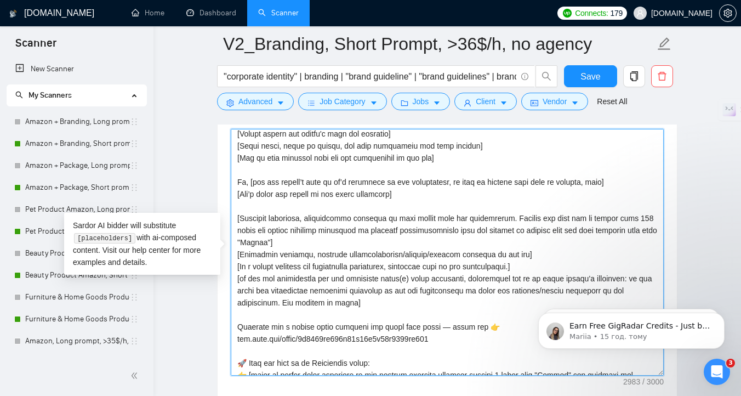
scroll to position [48, 0]
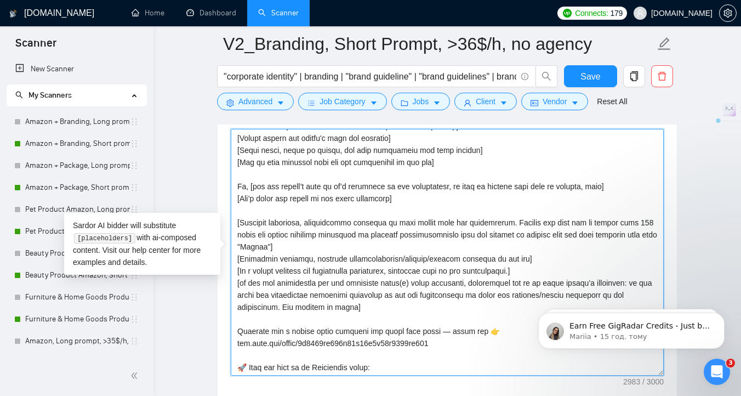
drag, startPoint x: 458, startPoint y: 166, endPoint x: 237, endPoint y: 167, distance: 220.4
click at [237, 167] on textarea "Cover letter template:" at bounding box center [447, 252] width 433 height 247
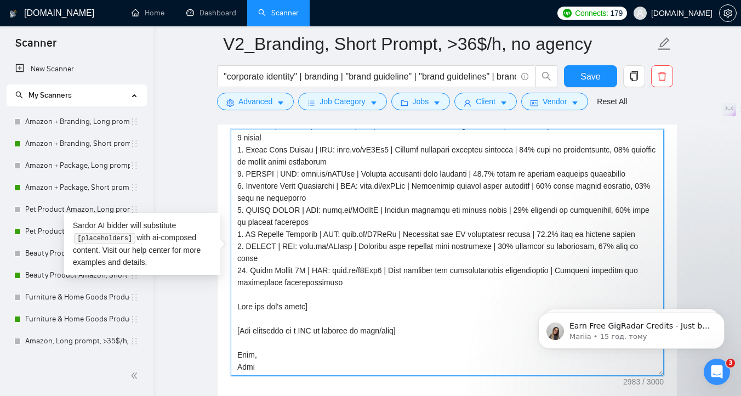
scroll to position [1331, 0]
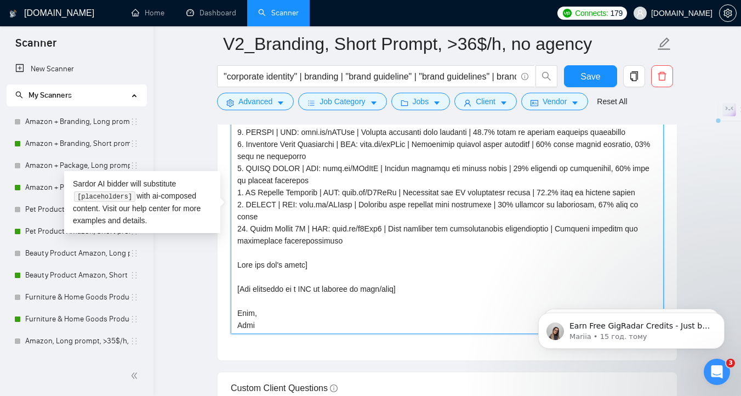
click at [271, 329] on textarea "Cover letter template:" at bounding box center [447, 210] width 433 height 247
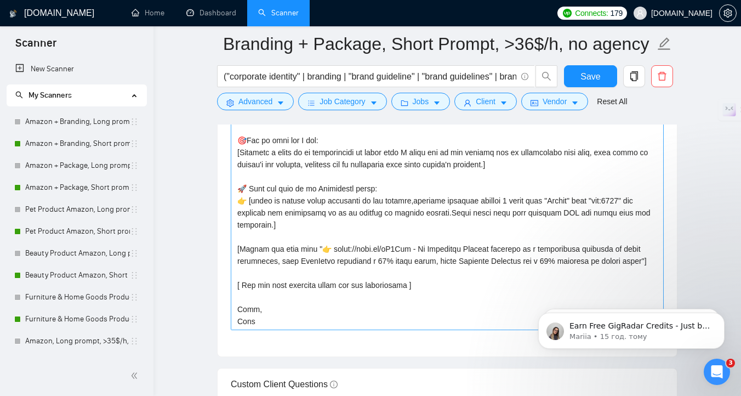
scroll to position [1336, 0]
